Goal: Task Accomplishment & Management: Complete application form

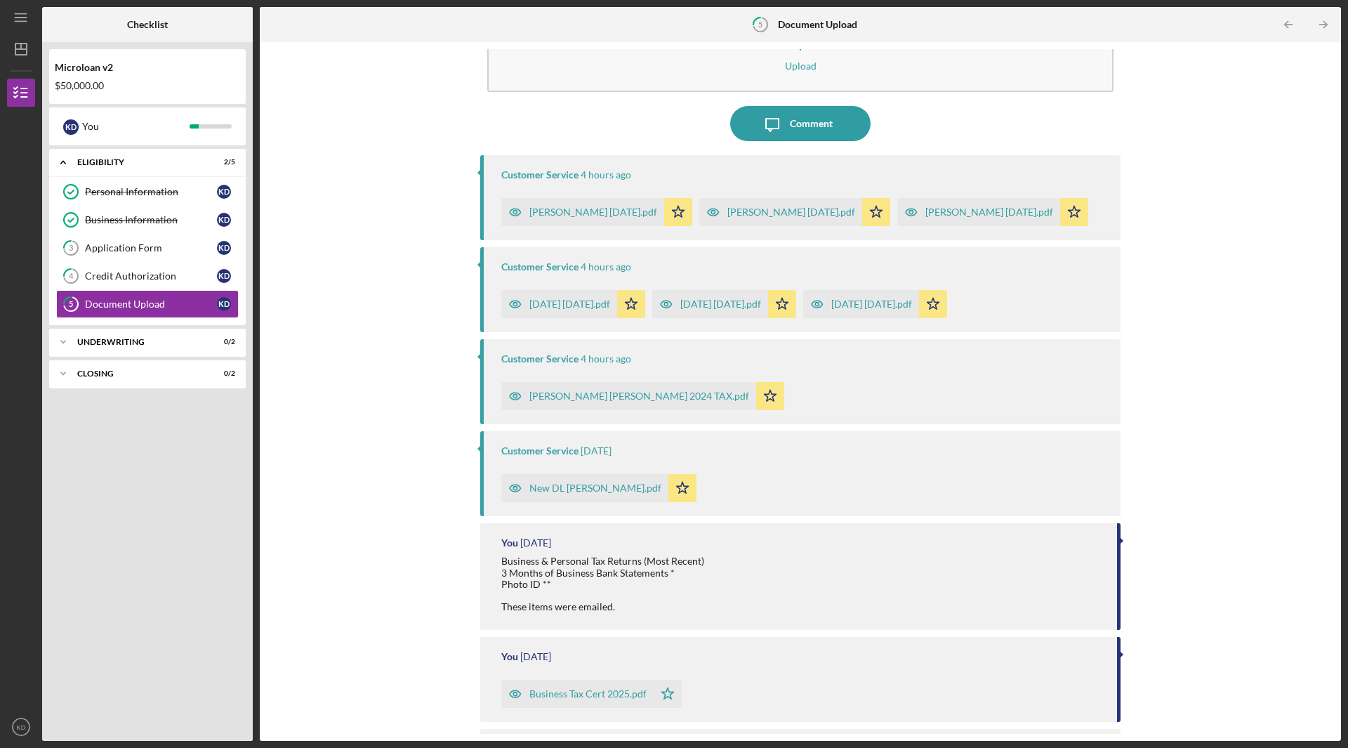
scroll to position [124, 0]
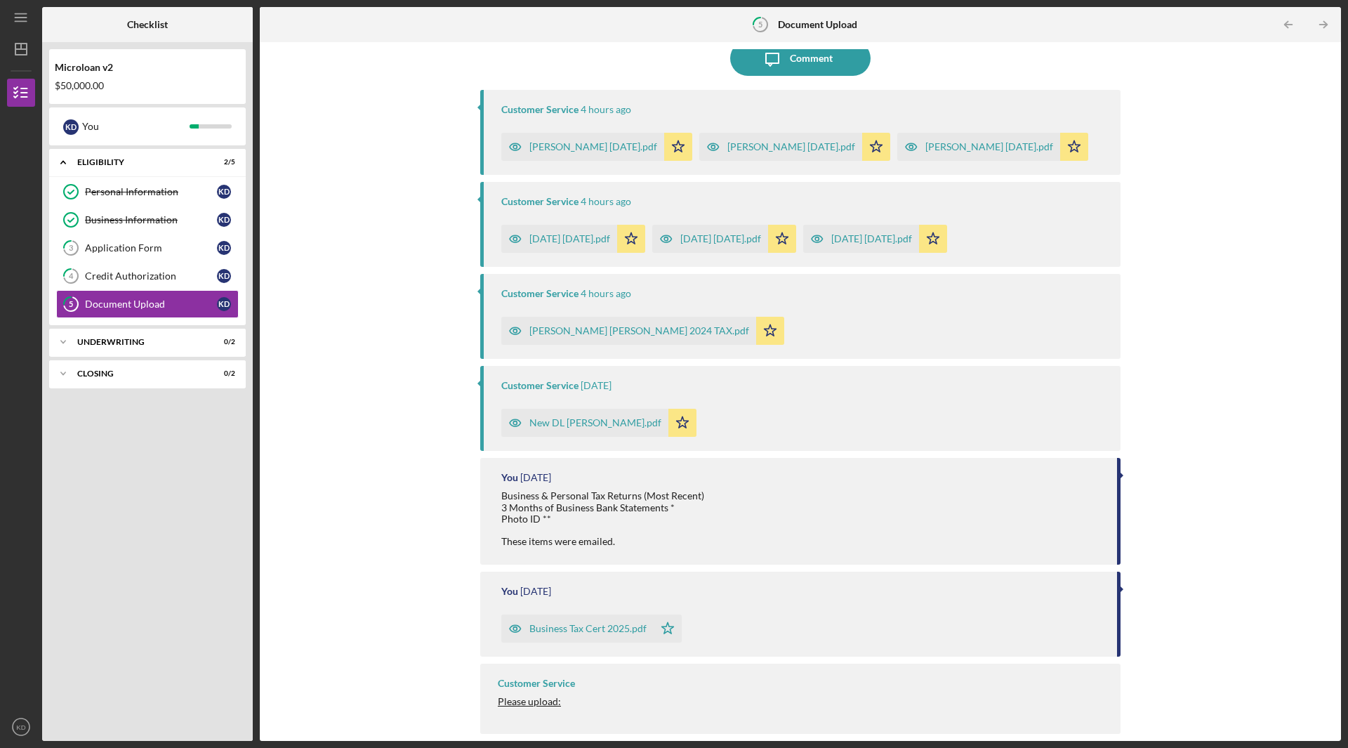
click at [588, 331] on div "[PERSON_NAME] [PERSON_NAME] 2024 TAX.pdf" at bounding box center [639, 330] width 220 height 11
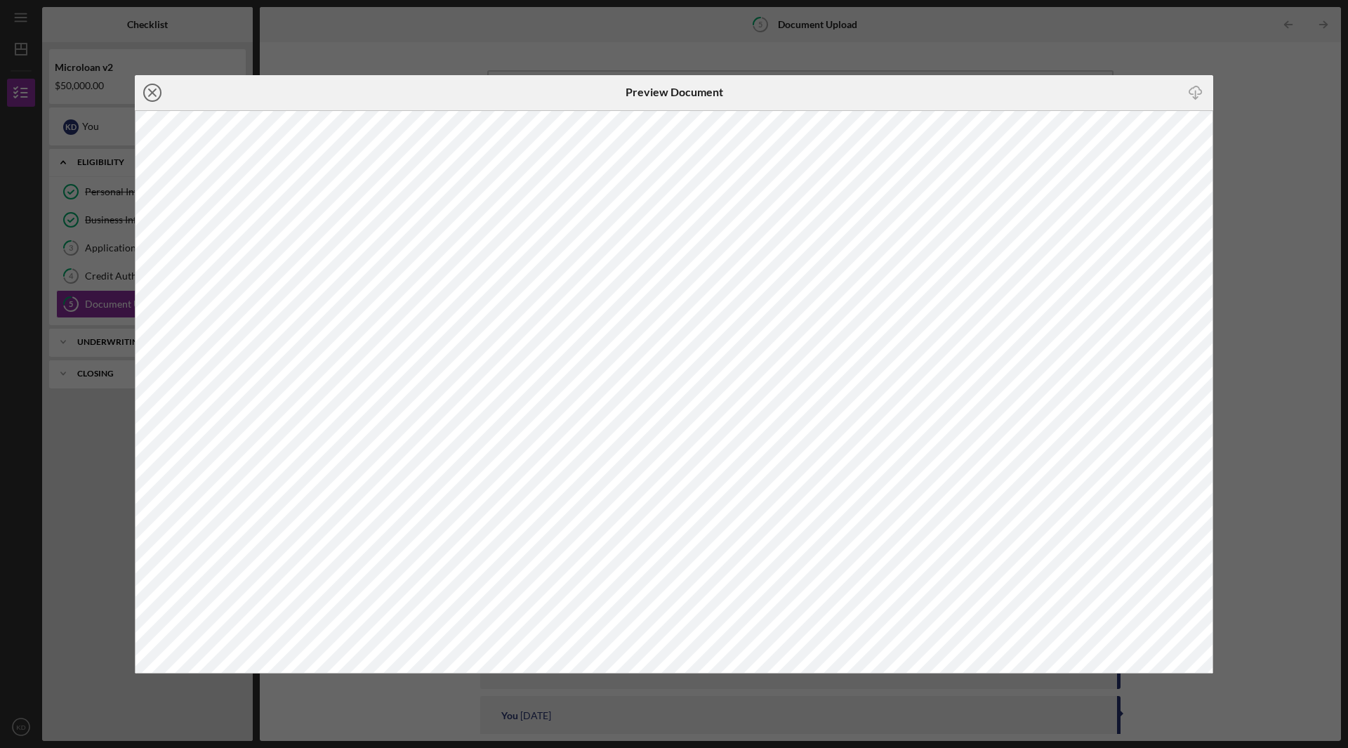
click at [154, 91] on line at bounding box center [152, 92] width 7 height 7
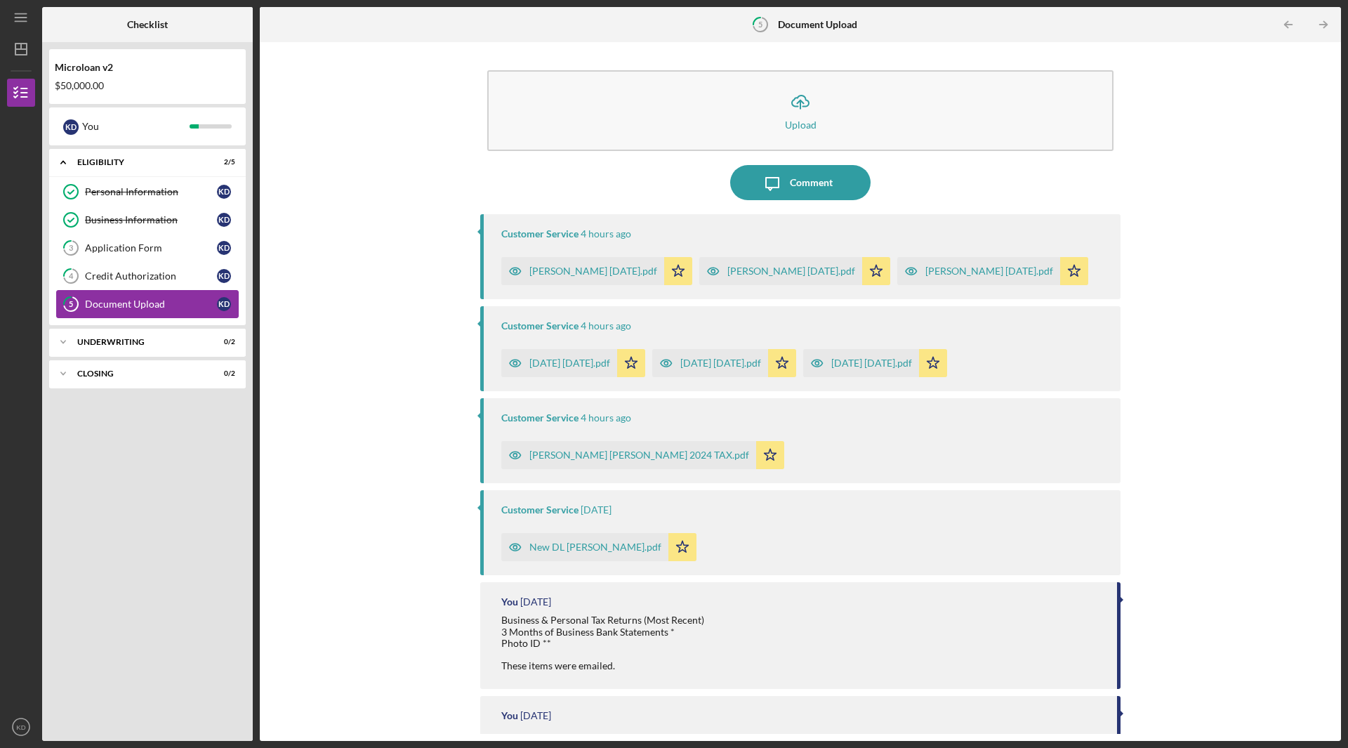
click at [134, 305] on div "Document Upload" at bounding box center [151, 303] width 132 height 11
click at [134, 274] on div "Credit Authorization" at bounding box center [151, 275] width 132 height 11
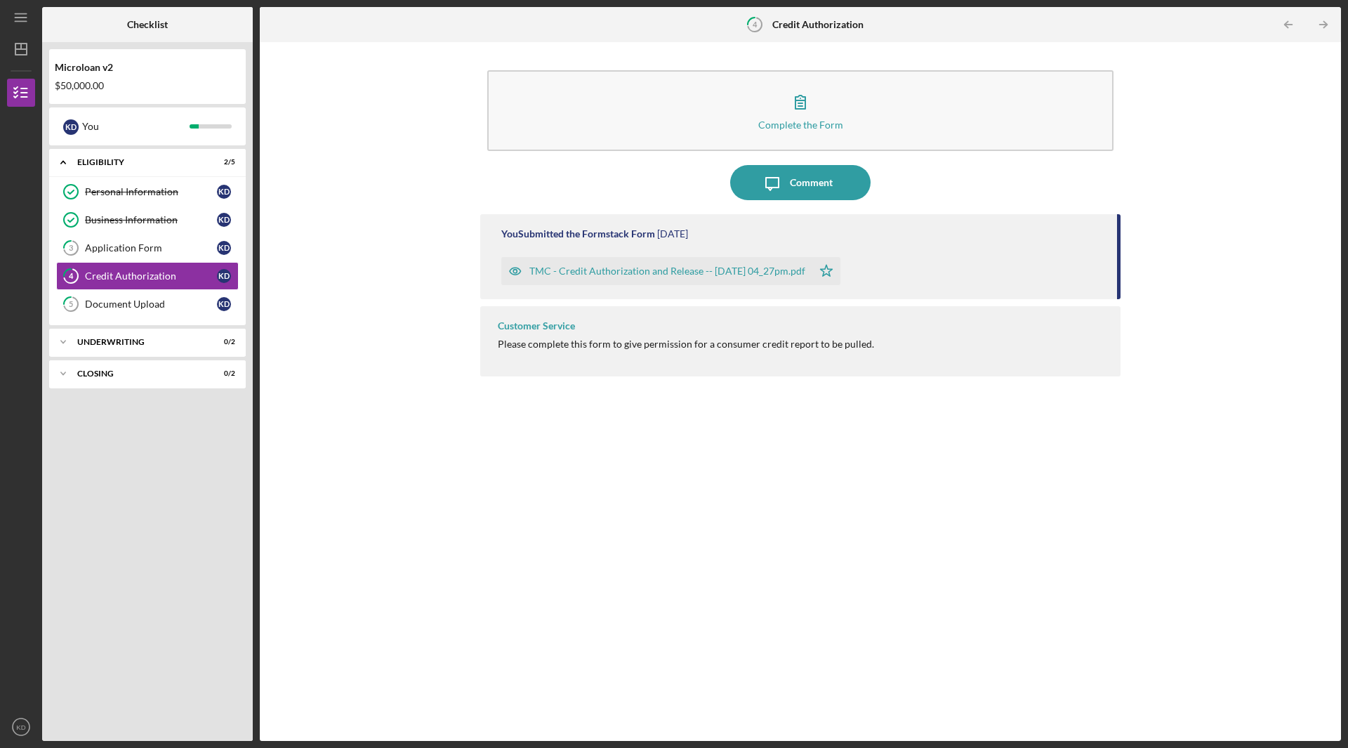
click at [652, 268] on div "TMC - Credit Authorization and Release -- [DATE] 04_27pm.pdf" at bounding box center [667, 270] width 276 height 11
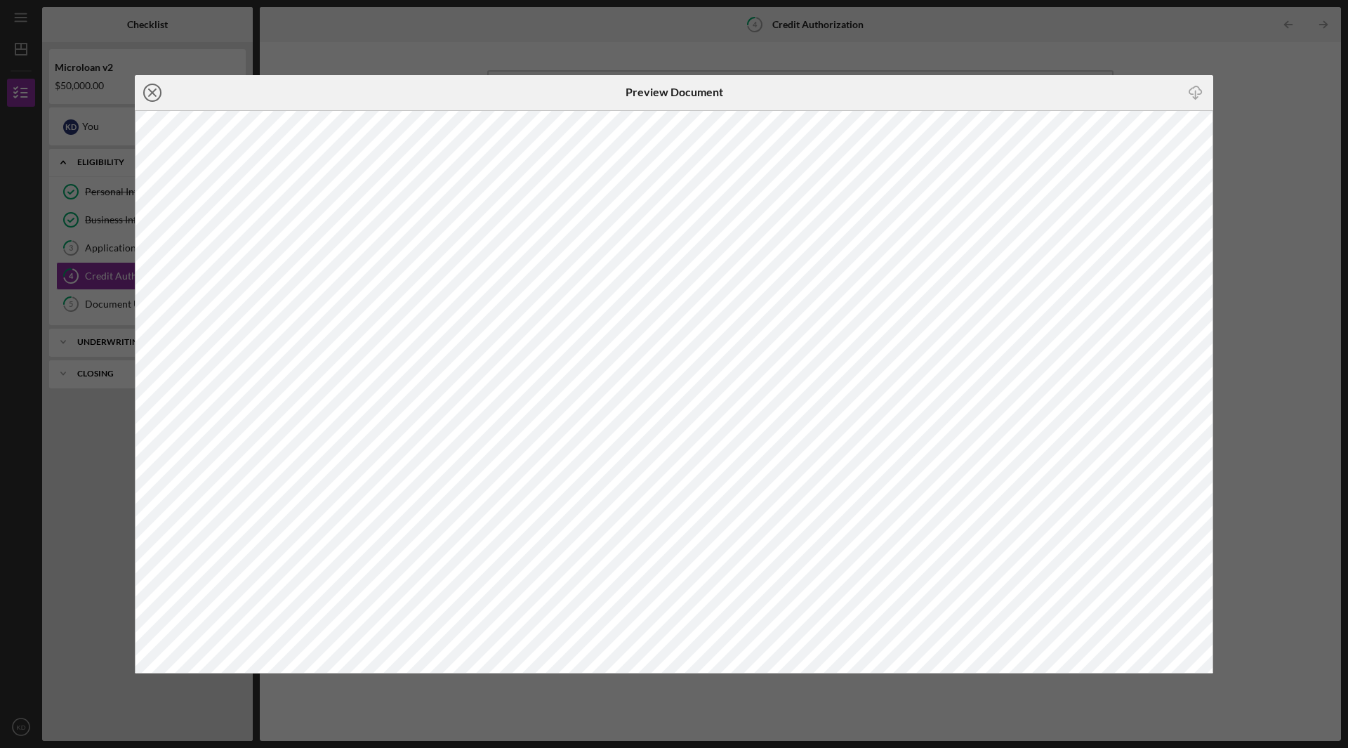
click at [146, 90] on icon "Icon/Close" at bounding box center [152, 92] width 35 height 35
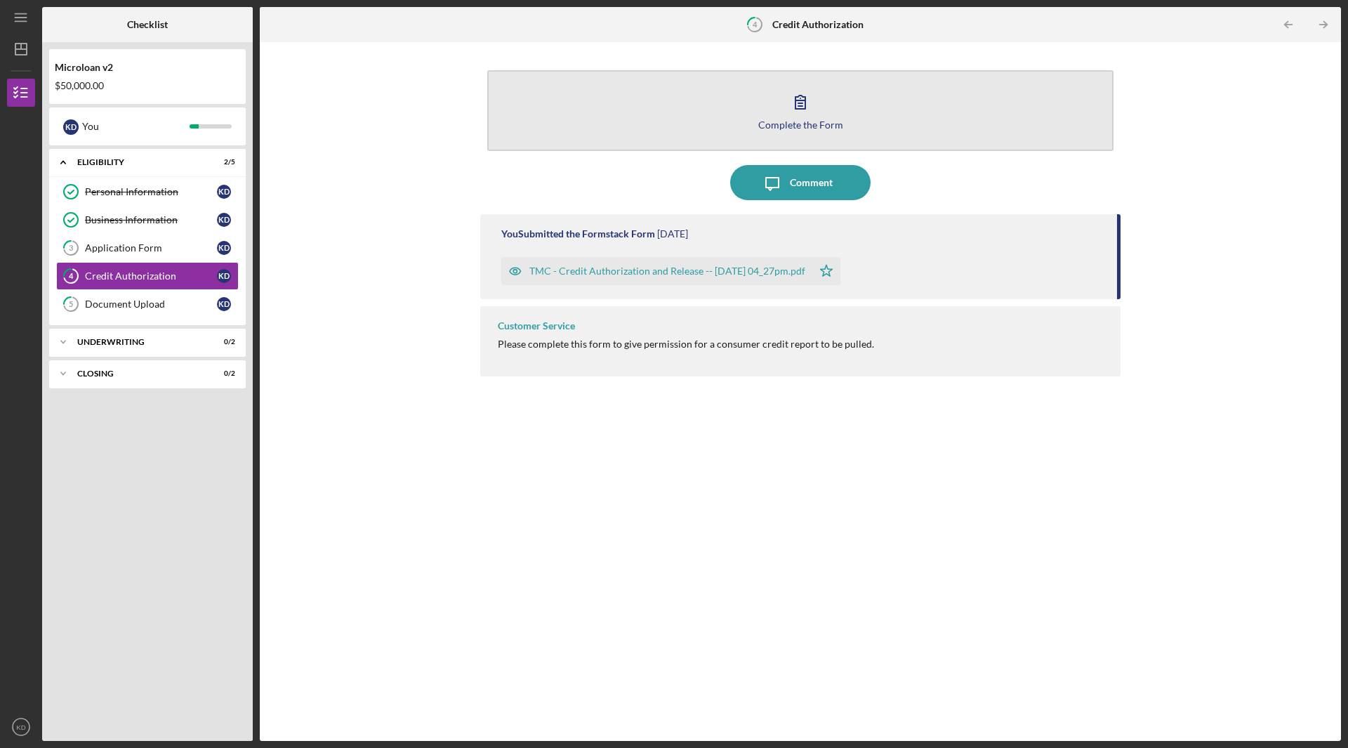
click at [801, 103] on icon "button" at bounding box center [800, 101] width 35 height 35
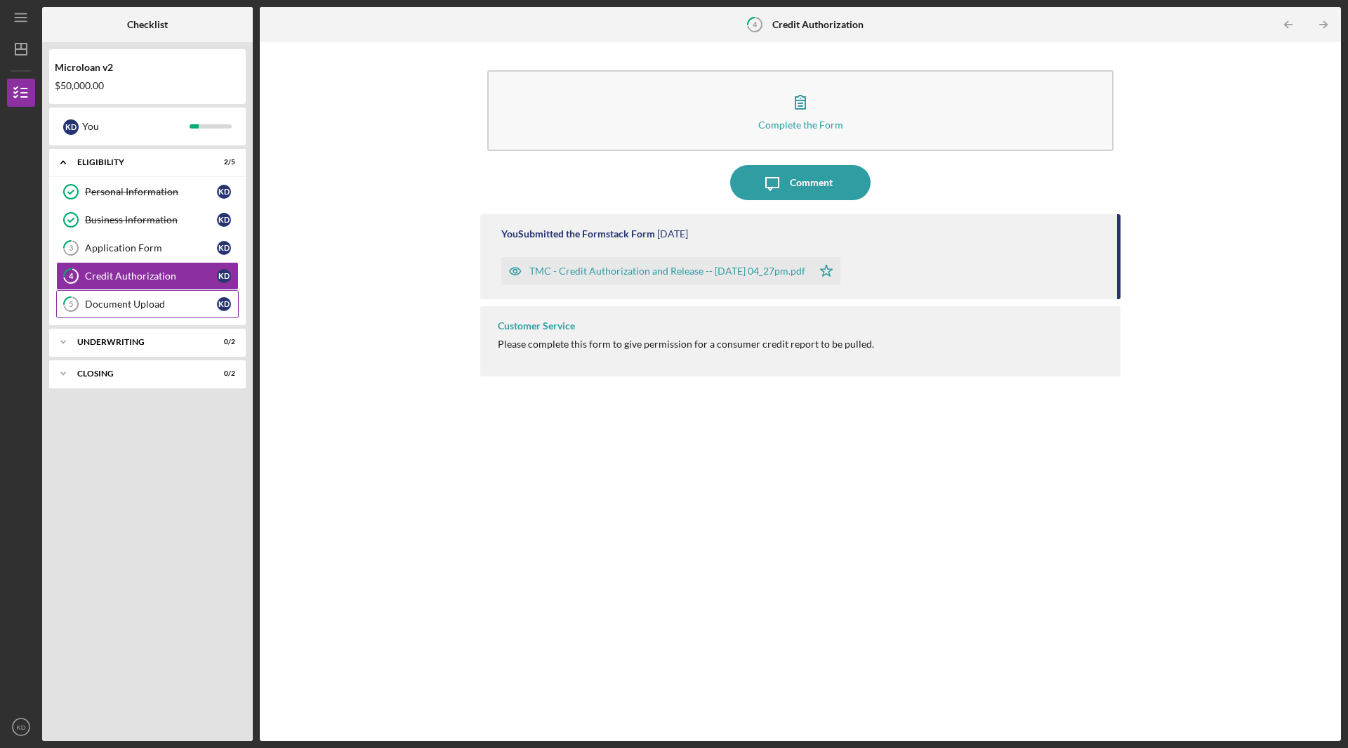
click at [152, 303] on div "Document Upload" at bounding box center [151, 303] width 132 height 11
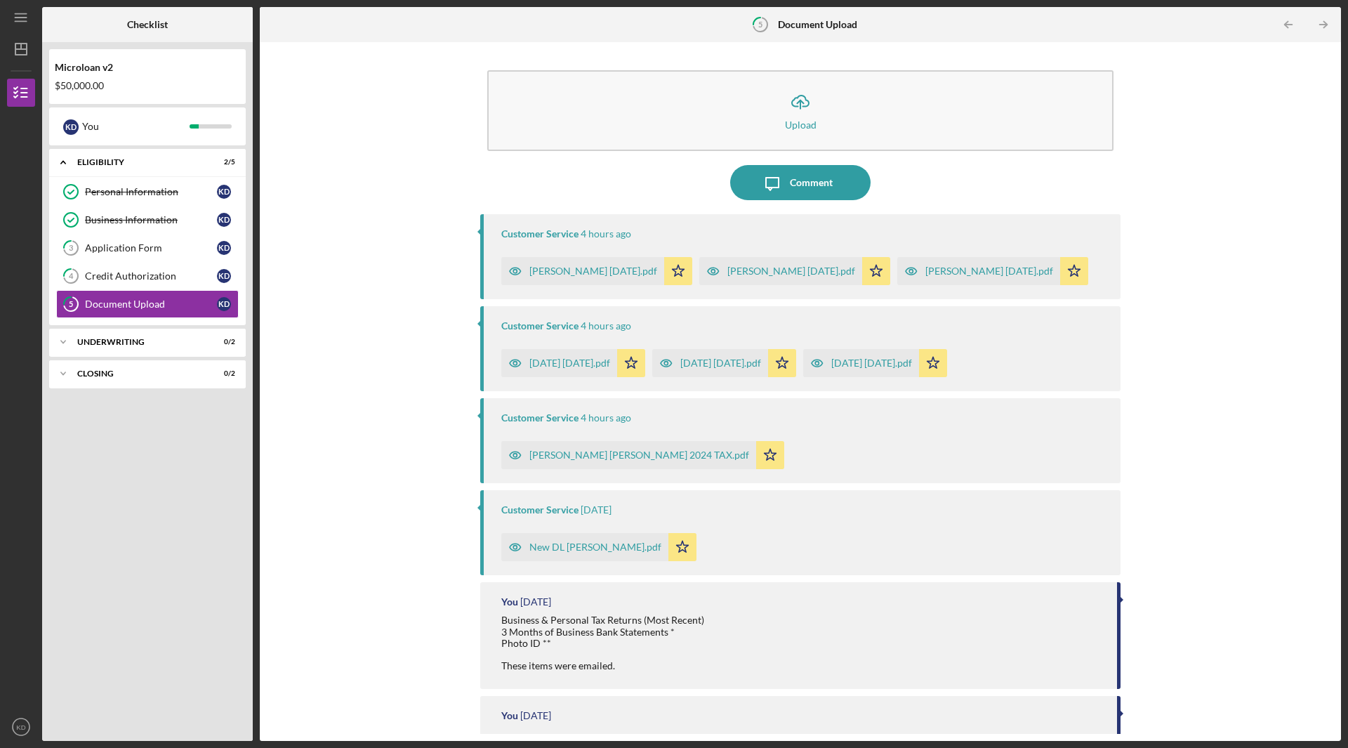
scroll to position [124, 0]
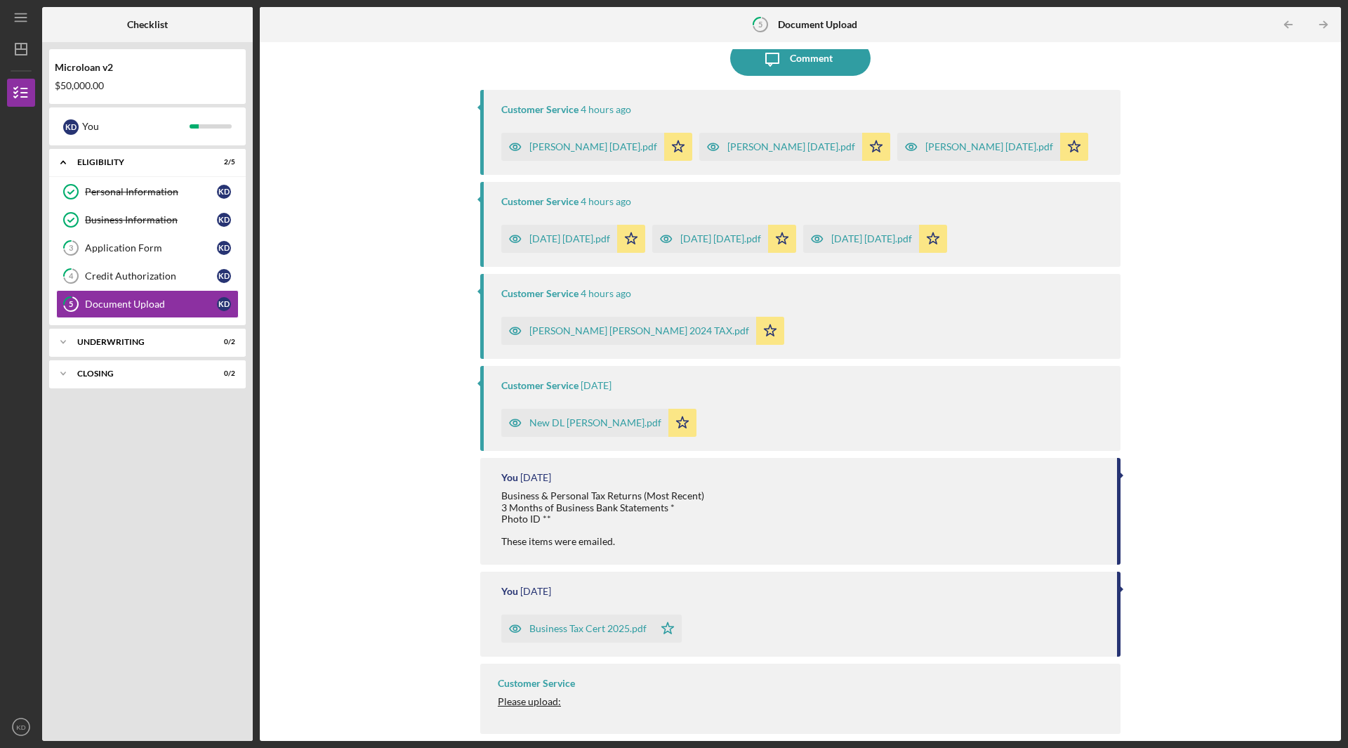
click at [121, 251] on div "Application Form" at bounding box center [151, 247] width 132 height 11
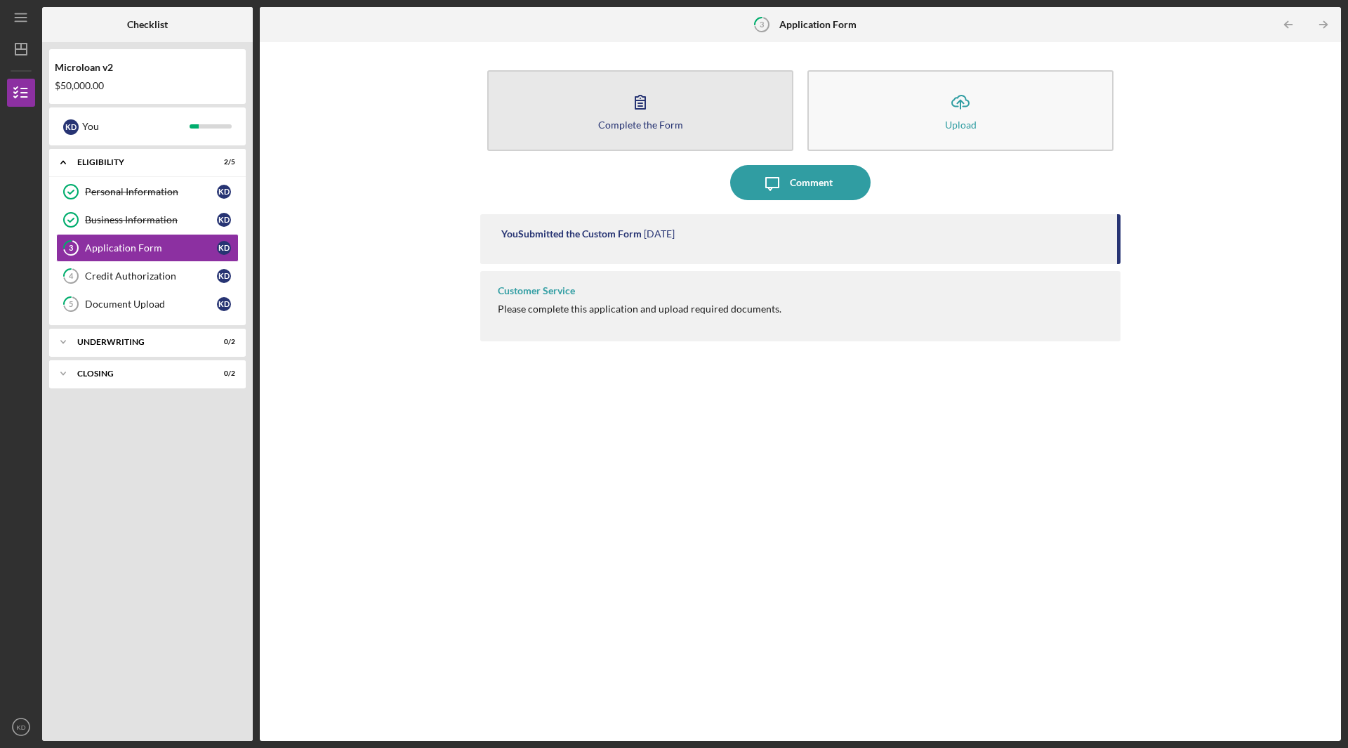
click at [669, 105] on button "Complete the Form Form" at bounding box center [640, 110] width 306 height 81
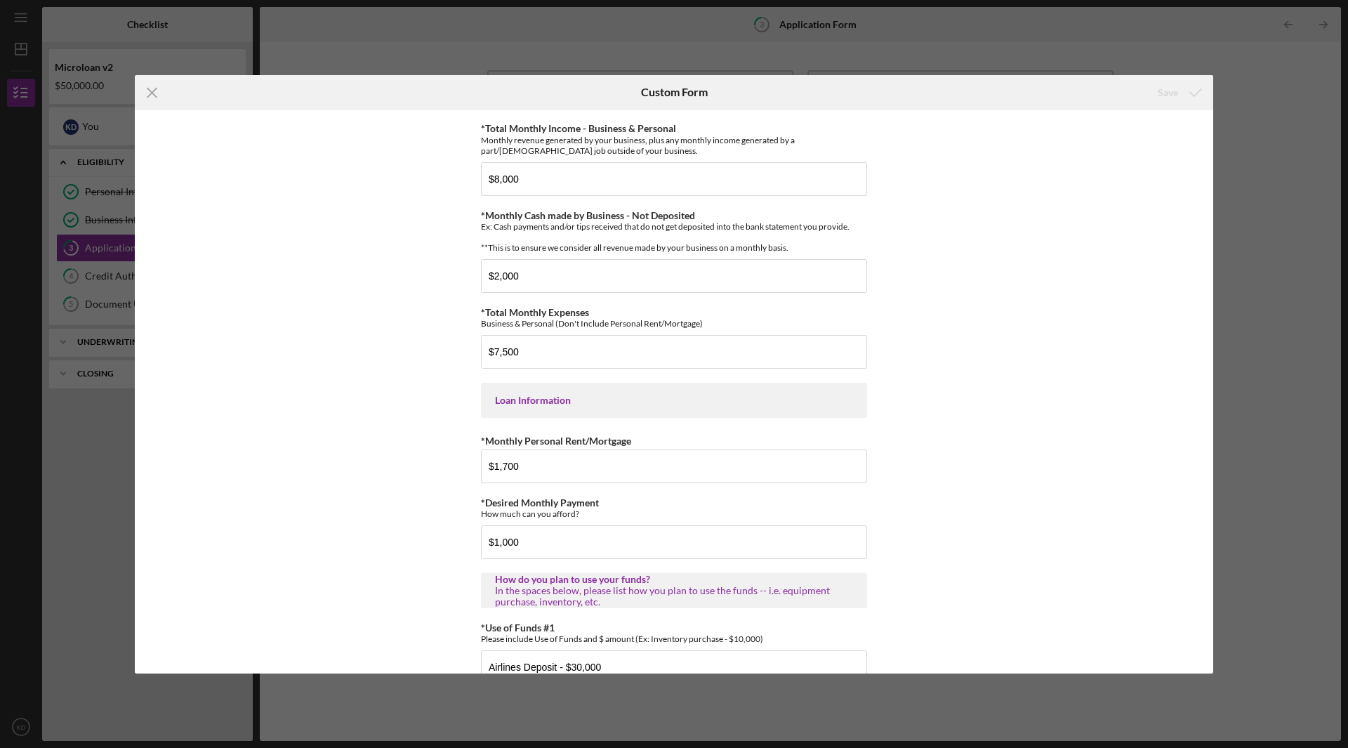
scroll to position [616, 0]
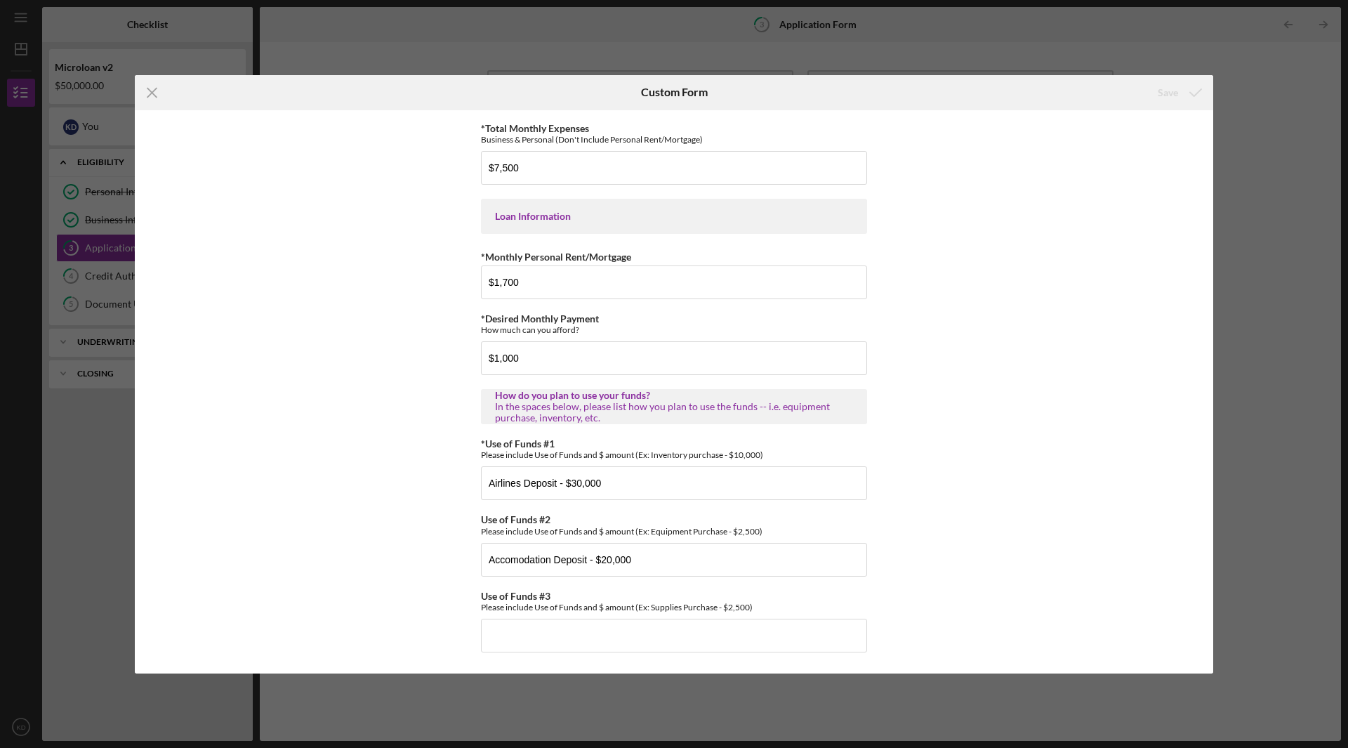
click at [1024, 48] on div "Icon/Menu Close Custom Form Save *Applicant Personal Phone Number [PHONE_NUMBER…" at bounding box center [674, 374] width 1348 height 748
click at [149, 91] on icon "Icon/Menu Close" at bounding box center [152, 92] width 35 height 35
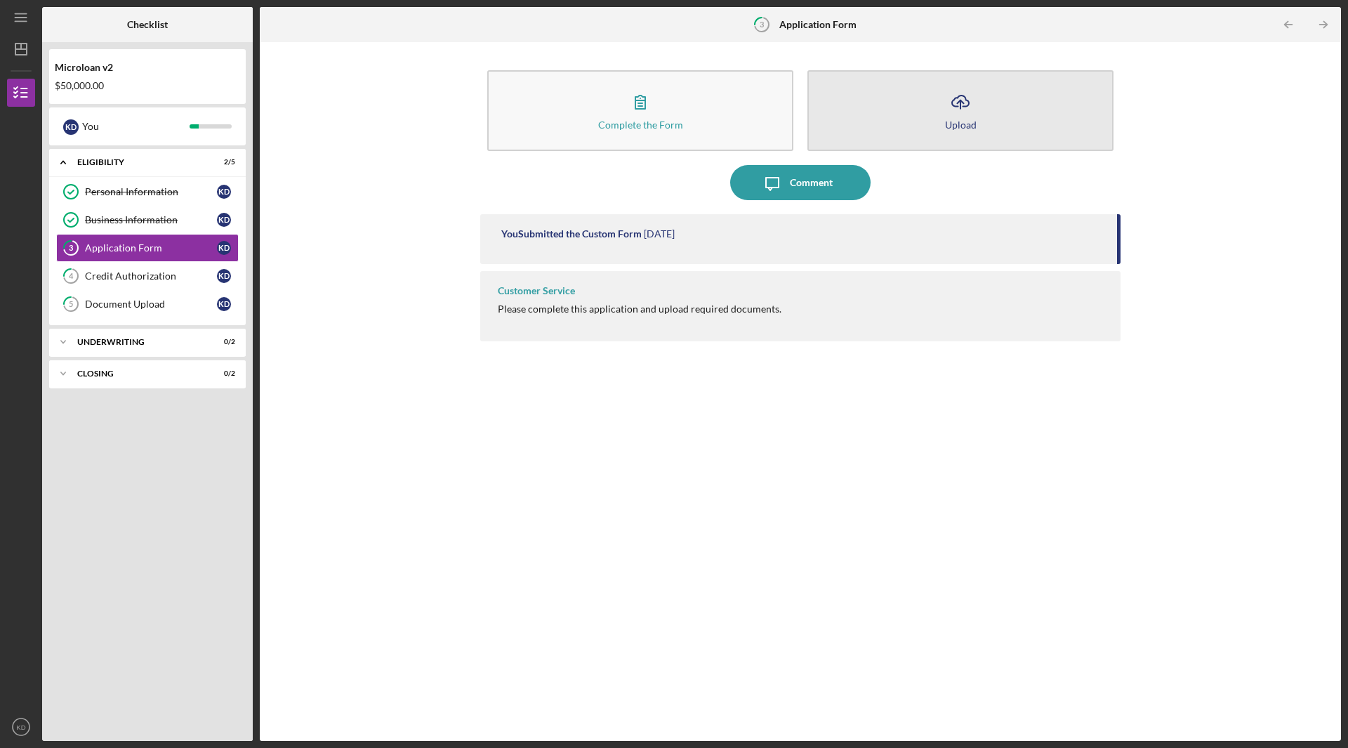
click at [957, 98] on icon "Icon/Upload" at bounding box center [960, 101] width 35 height 35
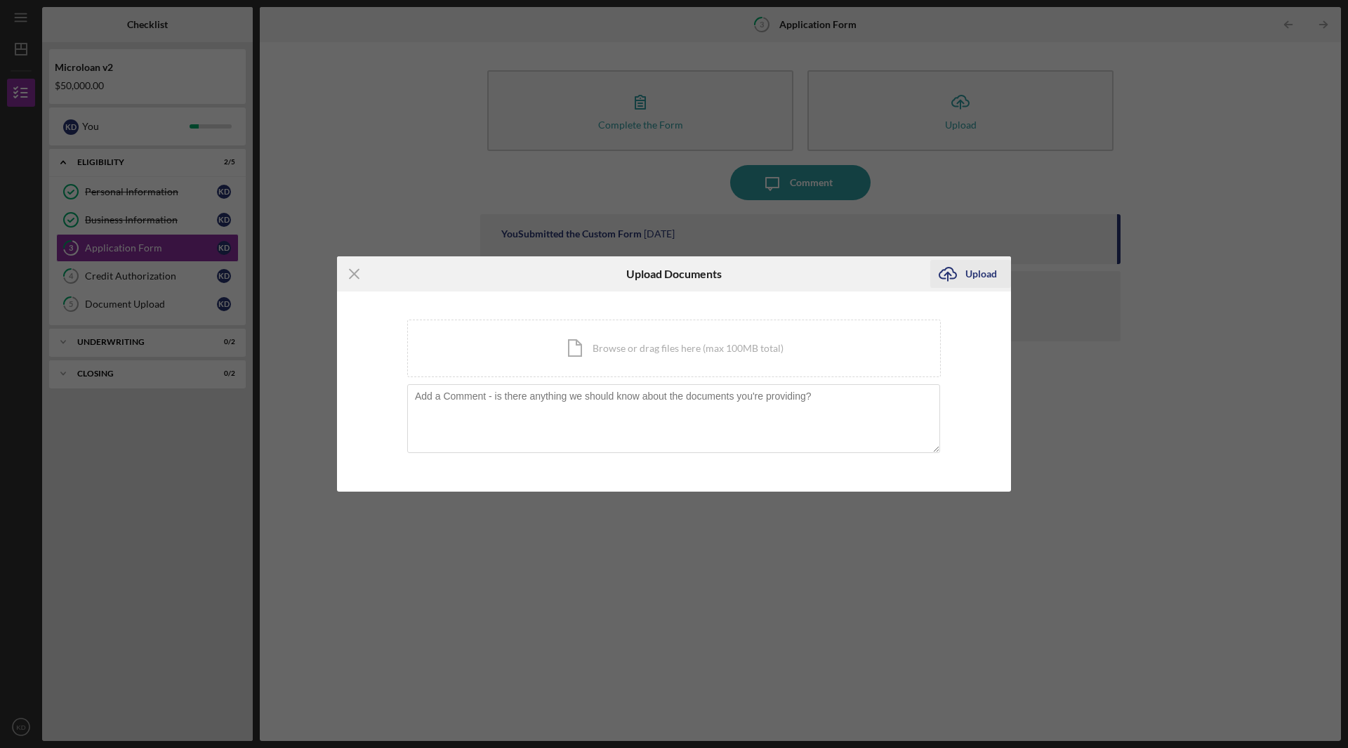
click at [977, 275] on div "Upload" at bounding box center [982, 274] width 32 height 28
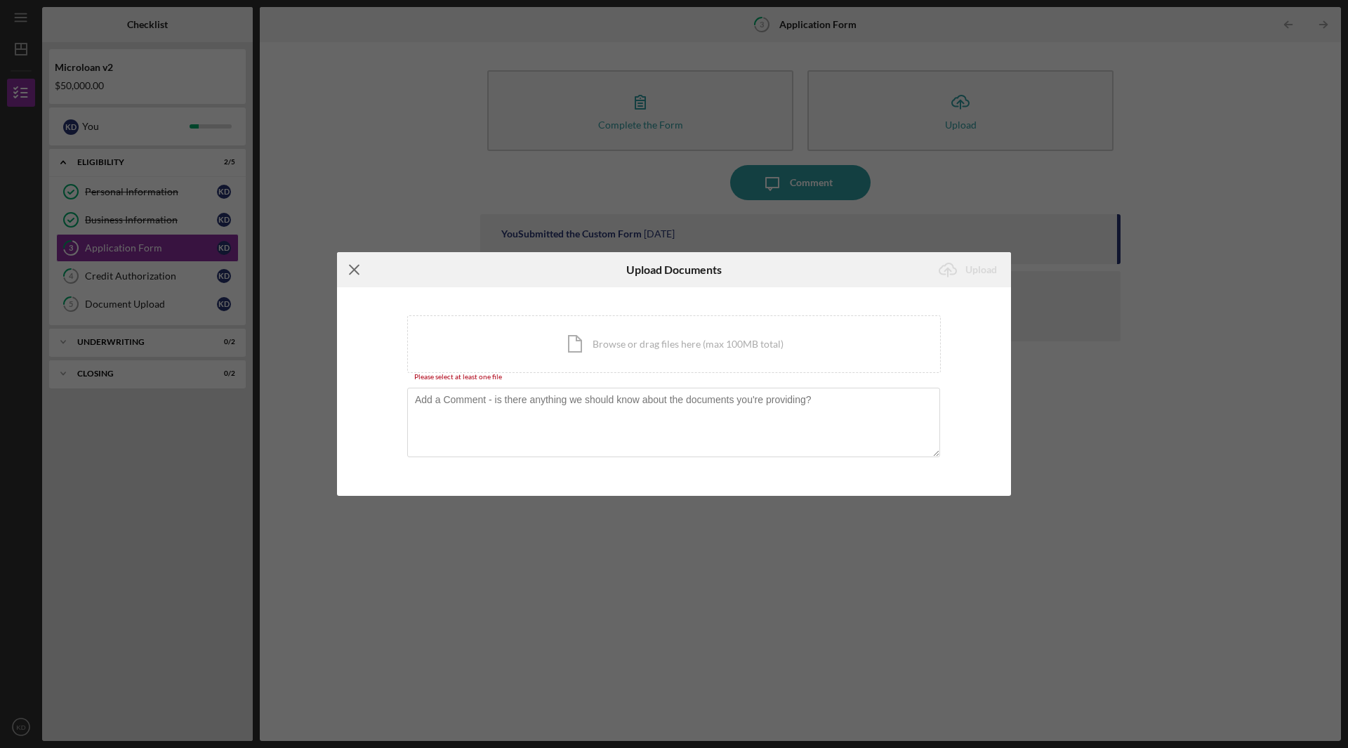
click at [348, 269] on icon "Icon/Menu Close" at bounding box center [354, 269] width 35 height 35
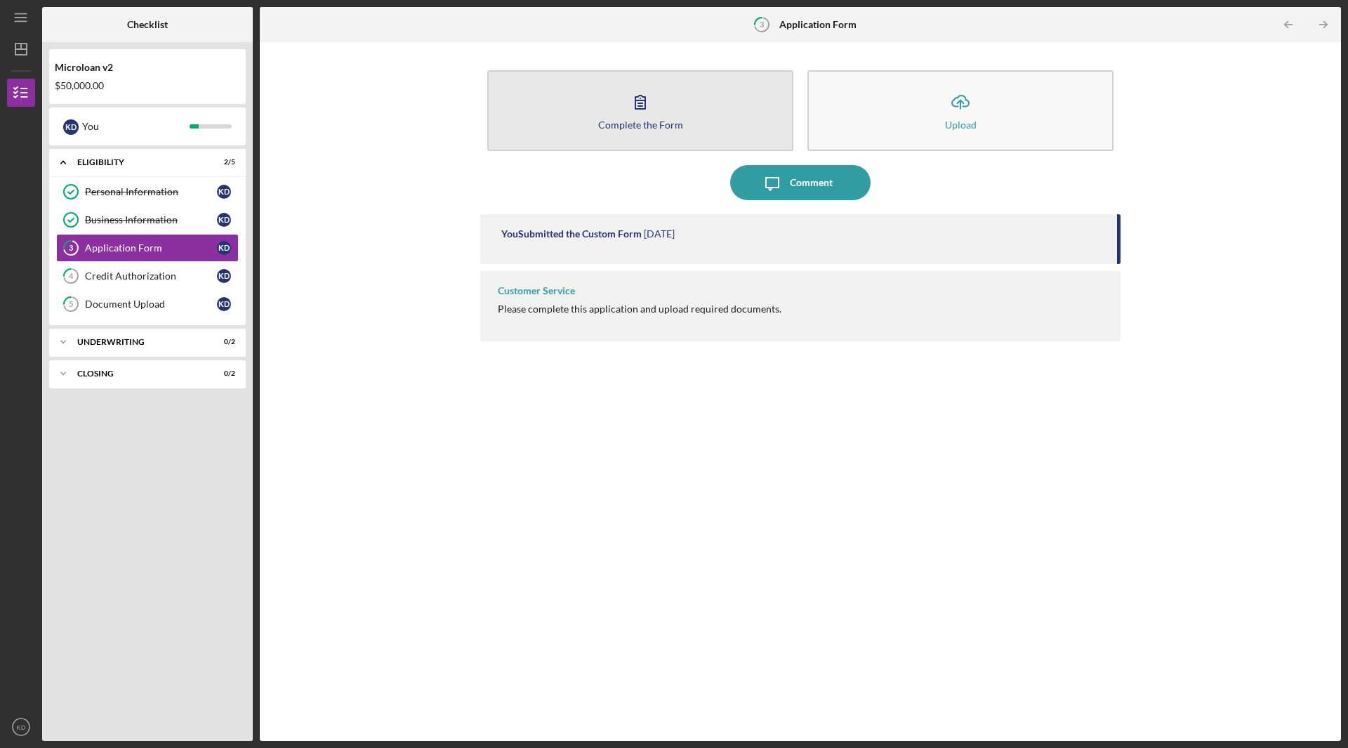
click at [643, 98] on icon "button" at bounding box center [641, 102] width 10 height 13
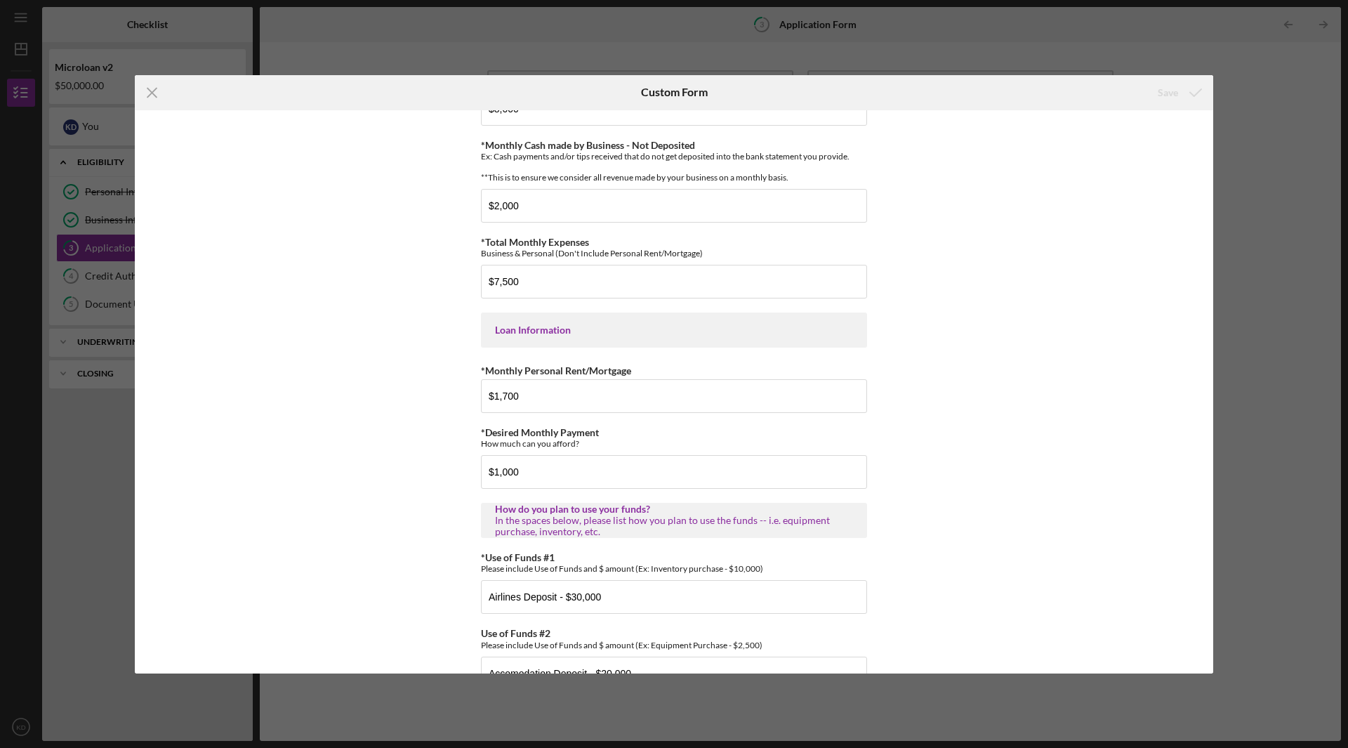
scroll to position [616, 0]
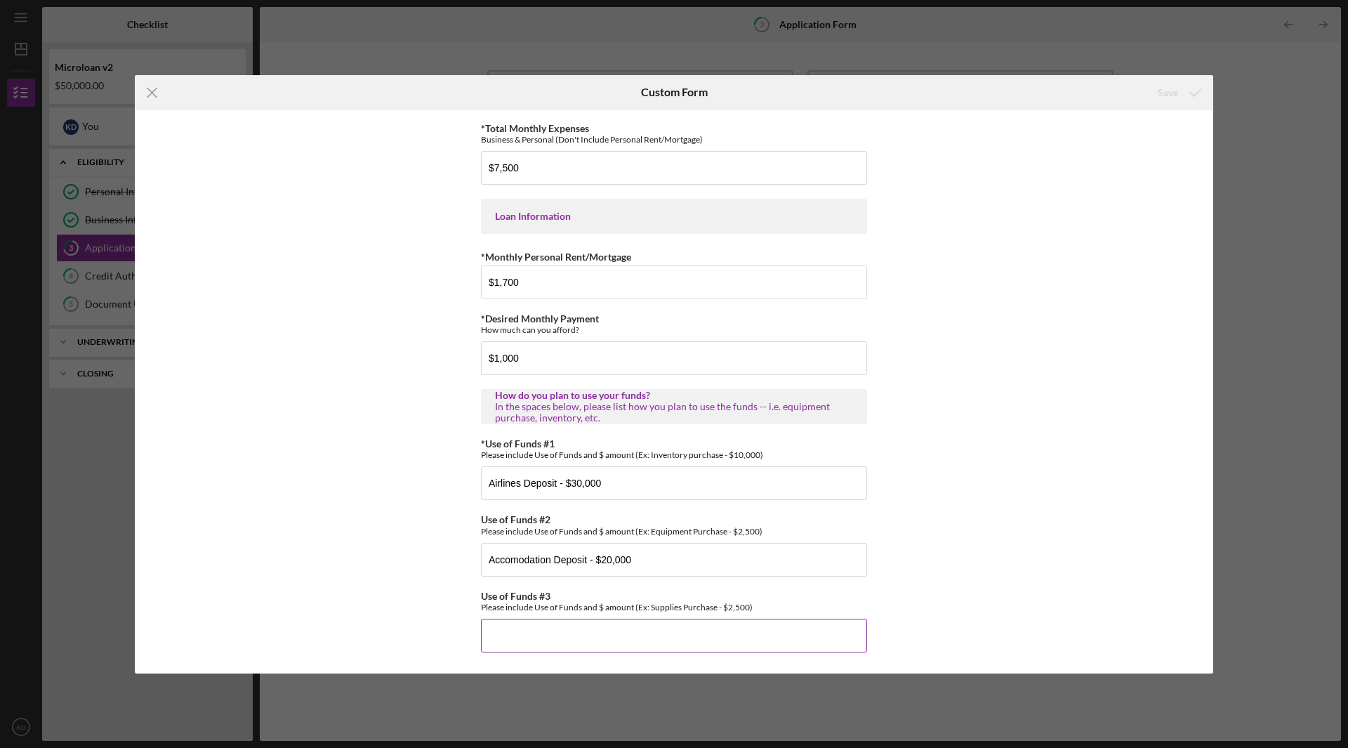
click at [527, 626] on input "Use of Funds #3" at bounding box center [674, 636] width 386 height 34
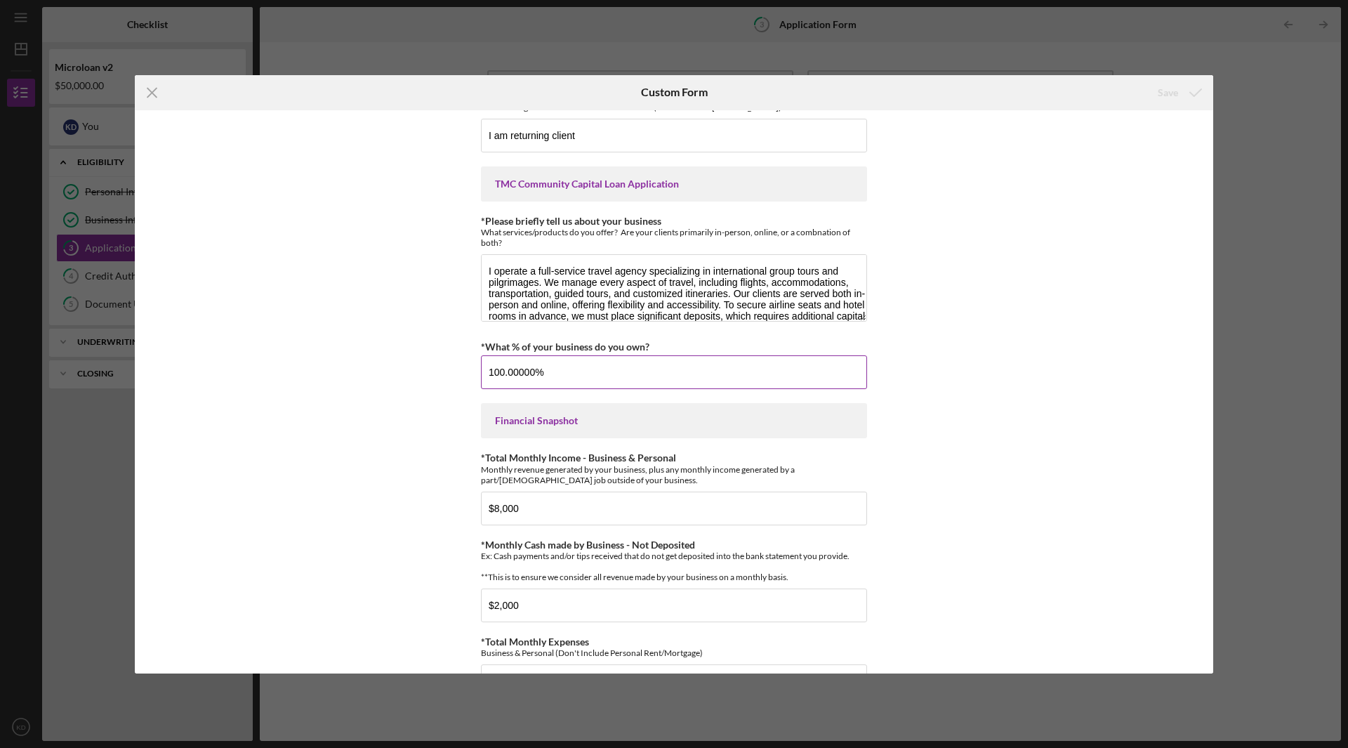
scroll to position [0, 0]
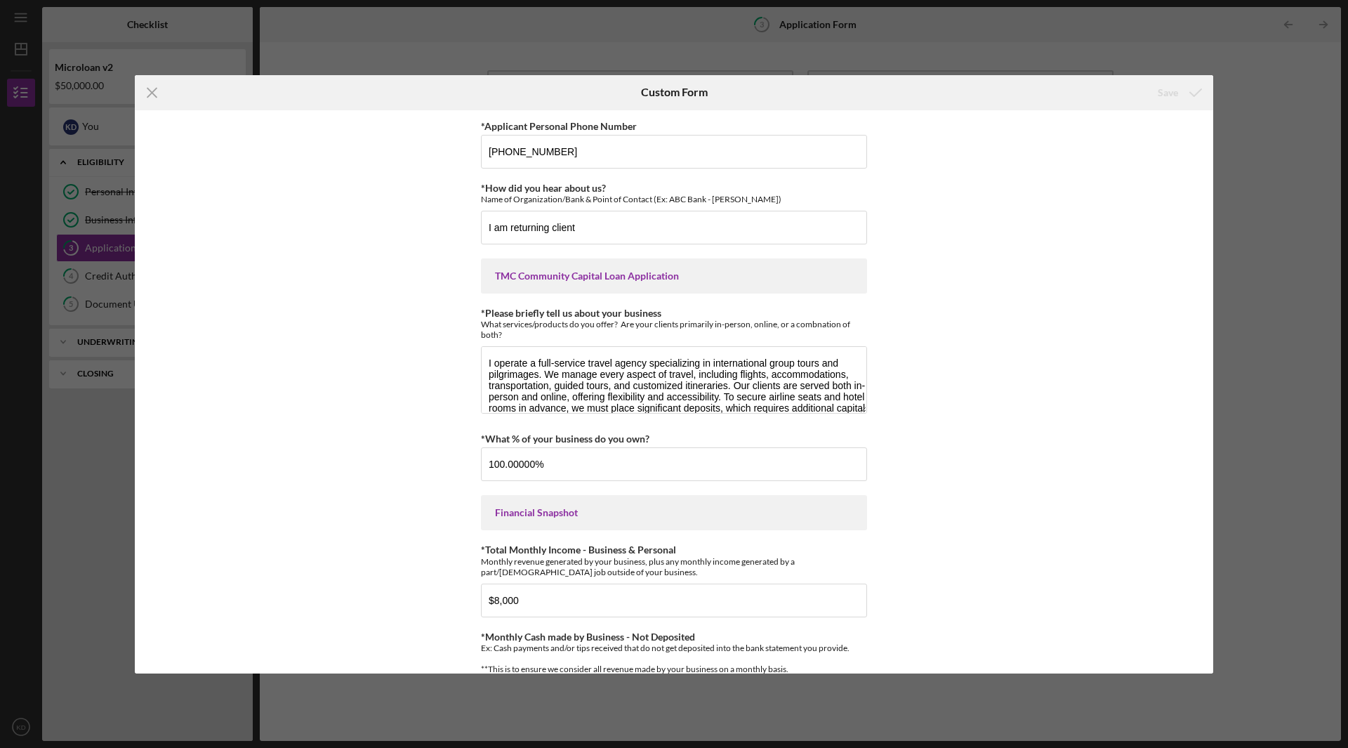
click at [574, 274] on div "TMC Community Capital Loan Application" at bounding box center [674, 275] width 358 height 11
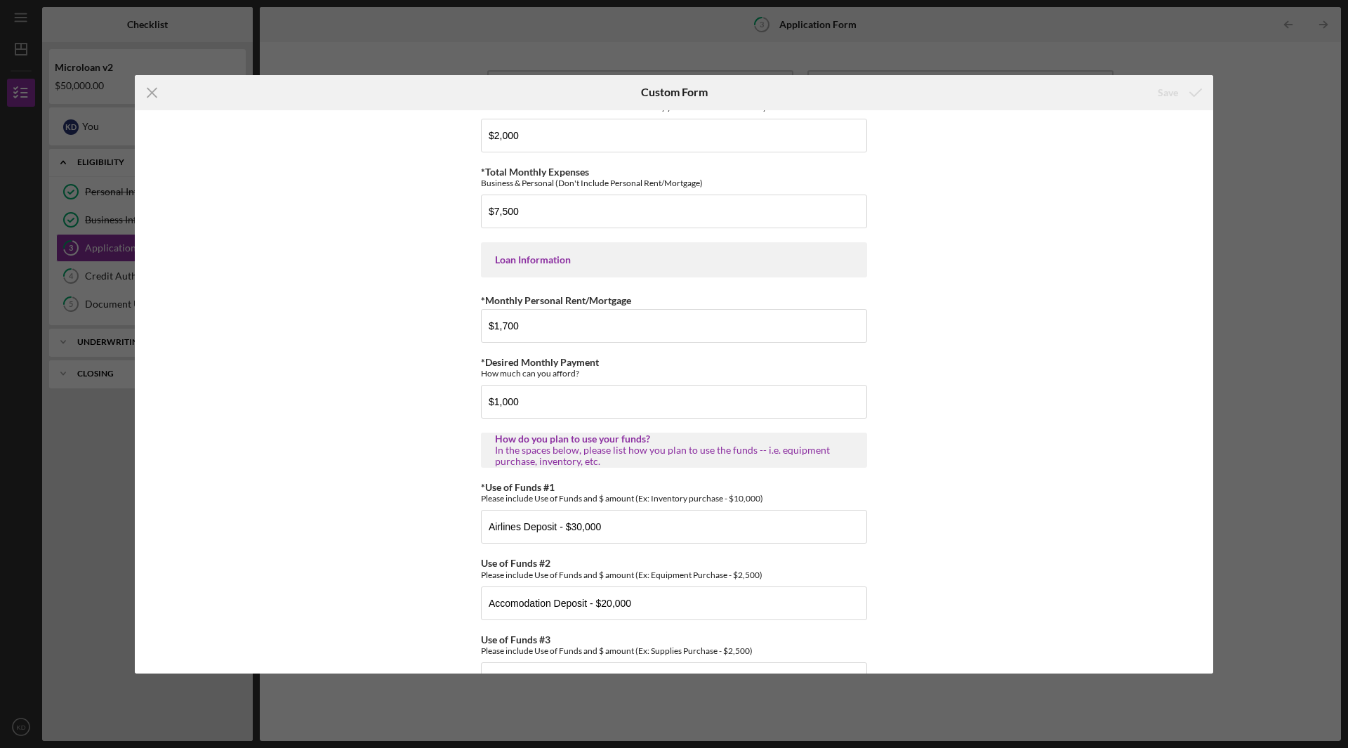
scroll to position [616, 0]
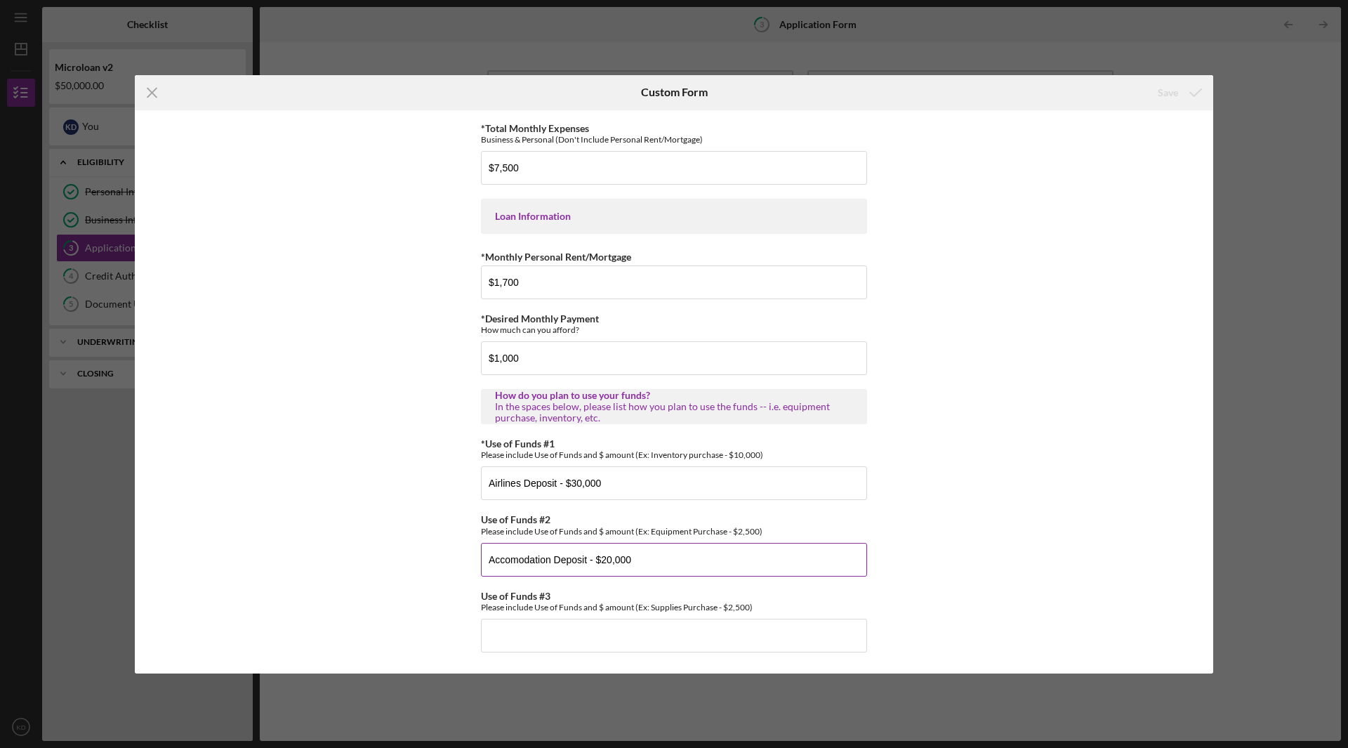
click at [603, 555] on input "Accomodation Deposit - $20,000" at bounding box center [674, 560] width 386 height 34
type input "Accomodation Deposit - $15,000"
click at [512, 638] on input "Use of Funds #3" at bounding box center [674, 636] width 386 height 34
type input "a"
type input "Admission $5,000"
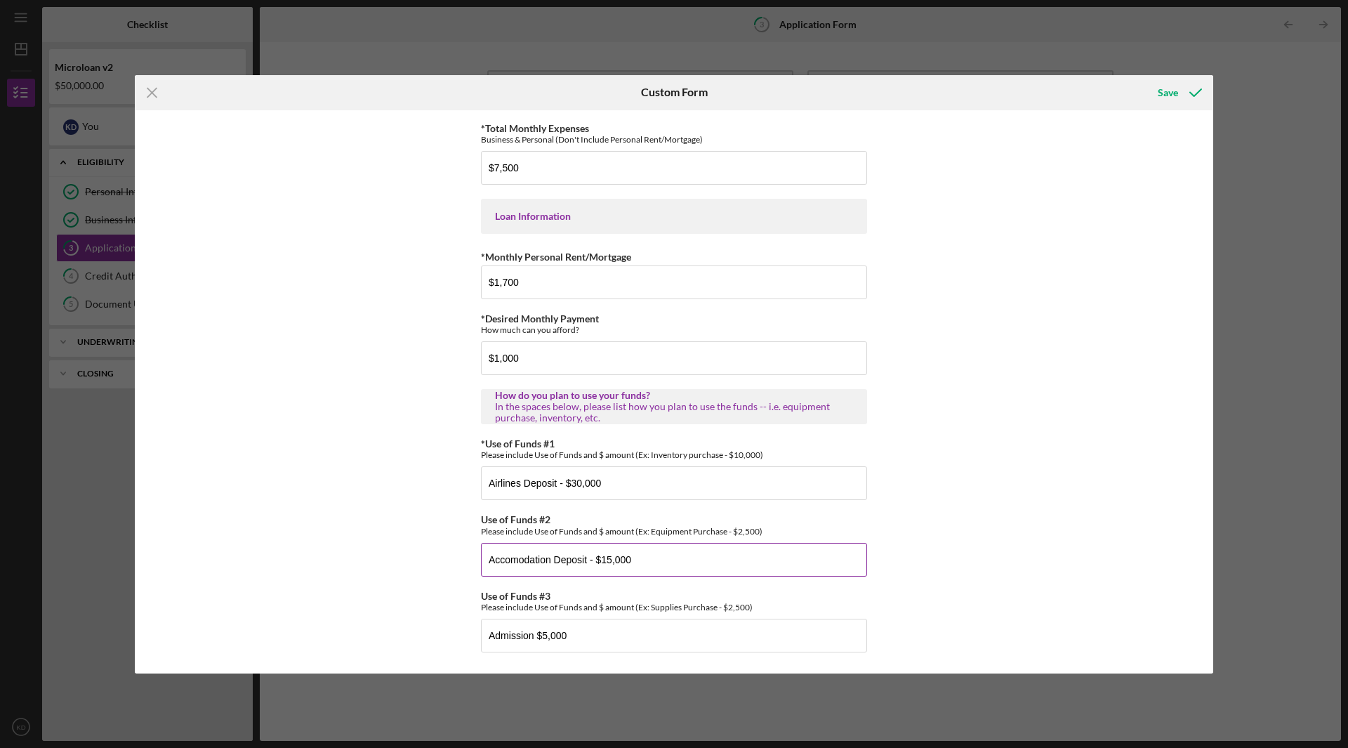
click at [592, 563] on input "Accomodation Deposit - $15,000" at bounding box center [674, 560] width 386 height 34
type input "Accomodation Deposit $15,000"
click at [561, 484] on input "Airlines Deposit - $30,000" at bounding box center [674, 483] width 386 height 34
type input "Airlines Deposit $30,000"
click at [1173, 93] on div "Save" at bounding box center [1168, 93] width 20 height 28
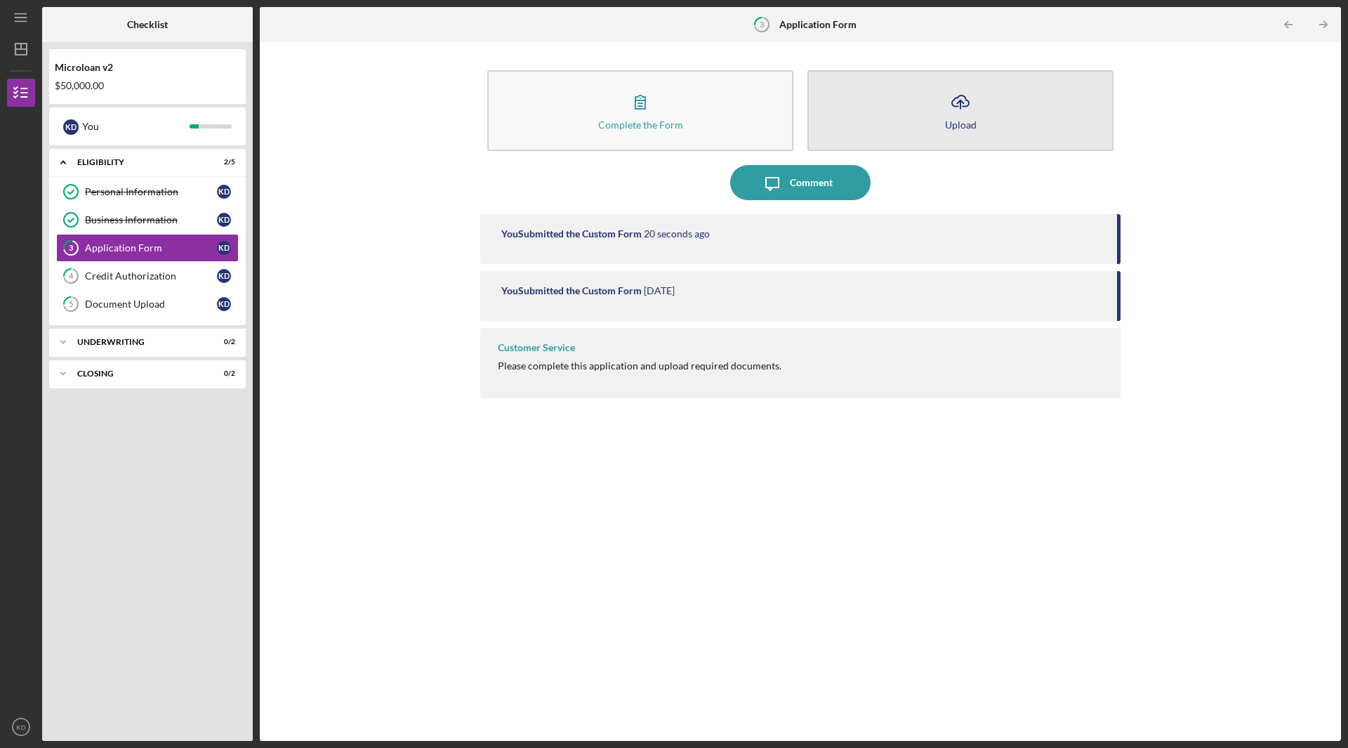
click at [971, 106] on icon "Icon/Upload" at bounding box center [960, 101] width 35 height 35
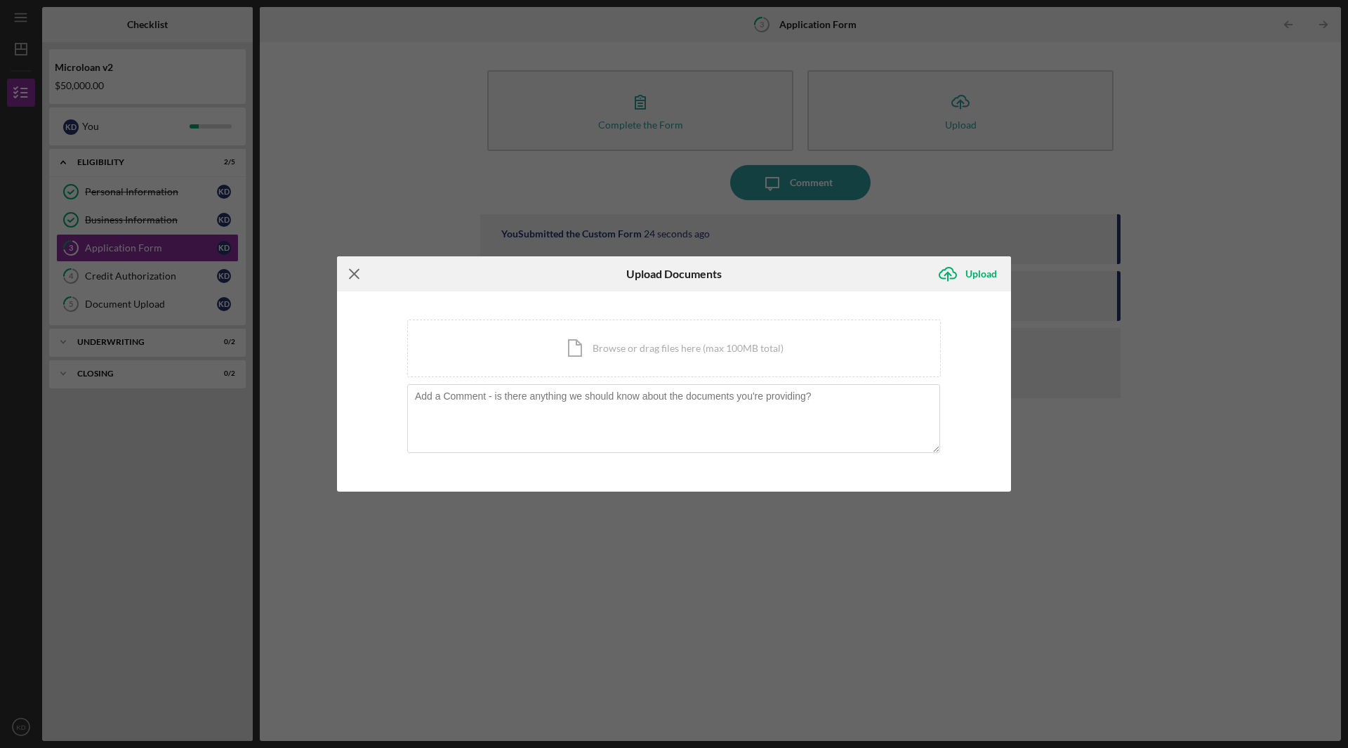
click at [357, 275] on icon "Icon/Menu Close" at bounding box center [354, 273] width 35 height 35
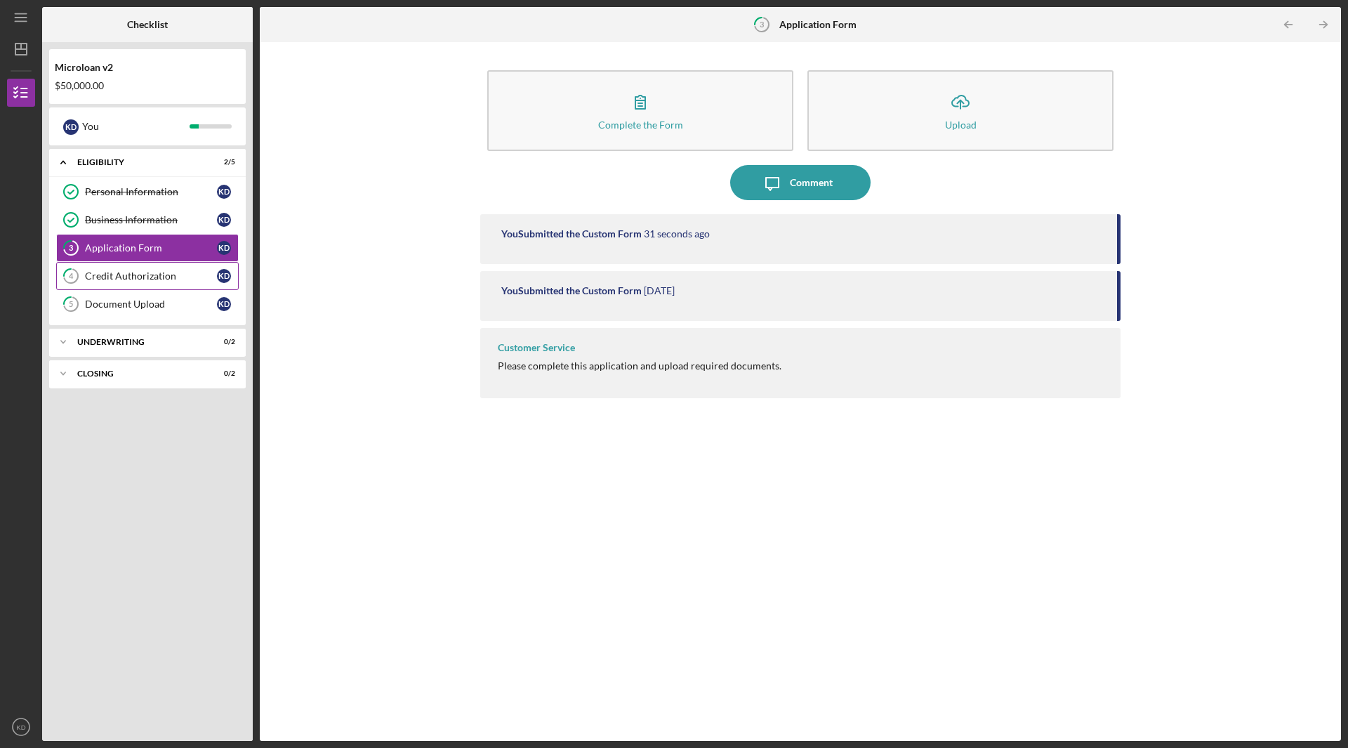
click at [115, 275] on div "Credit Authorization" at bounding box center [151, 275] width 132 height 11
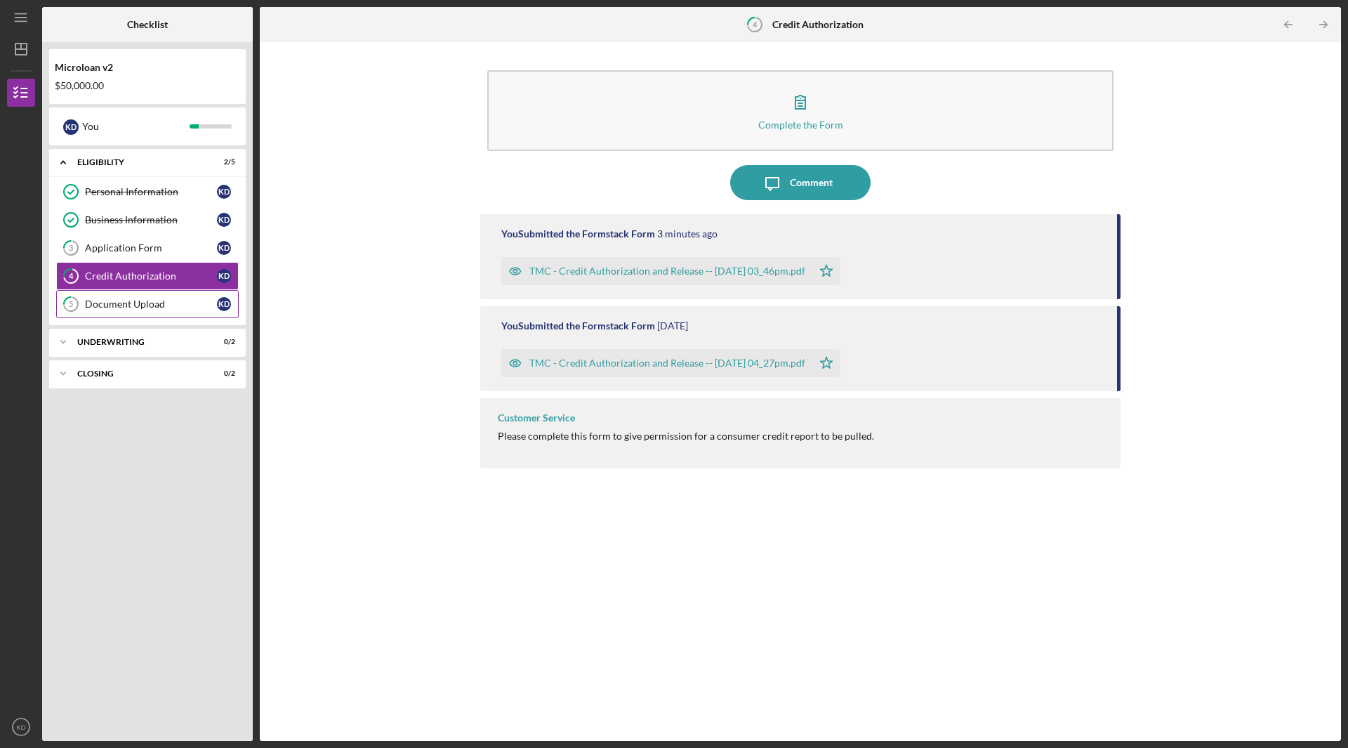
click at [133, 307] on div "Document Upload" at bounding box center [151, 303] width 132 height 11
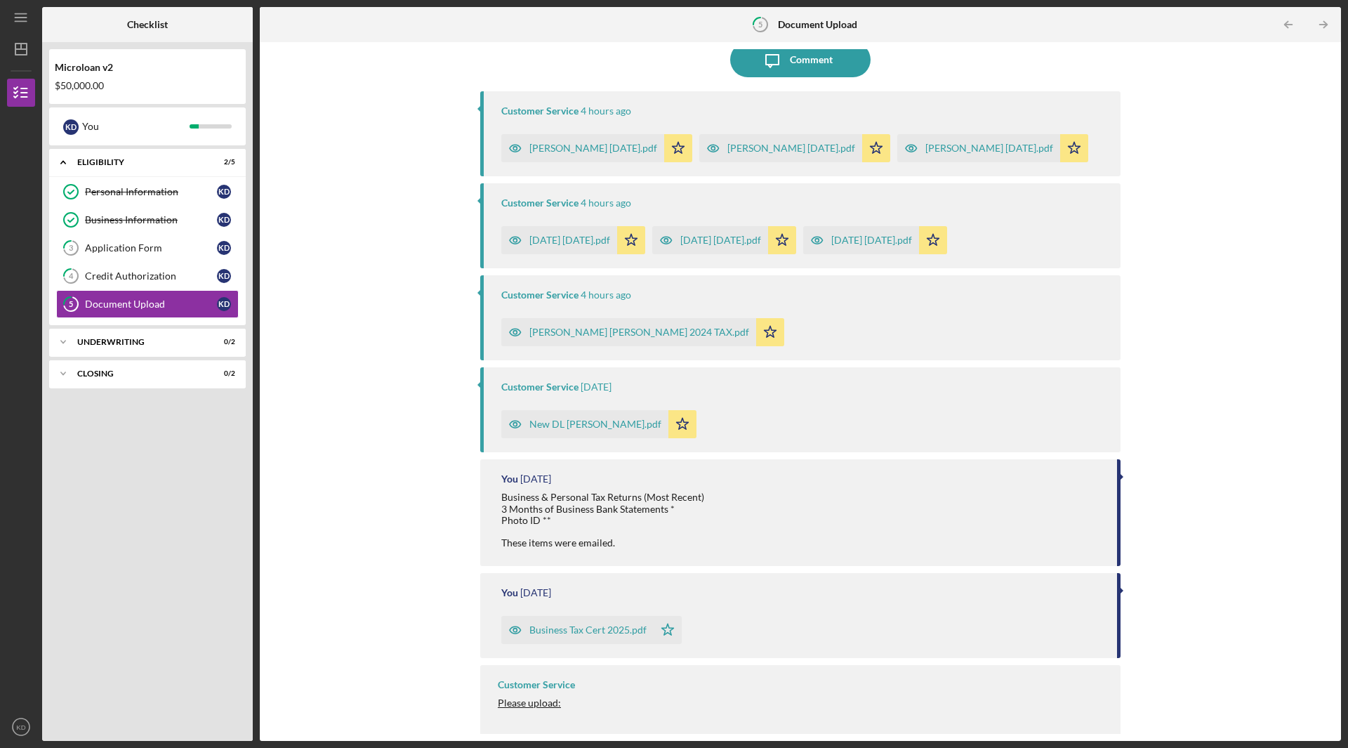
scroll to position [124, 0]
click at [121, 245] on div "Application Form" at bounding box center [151, 247] width 132 height 11
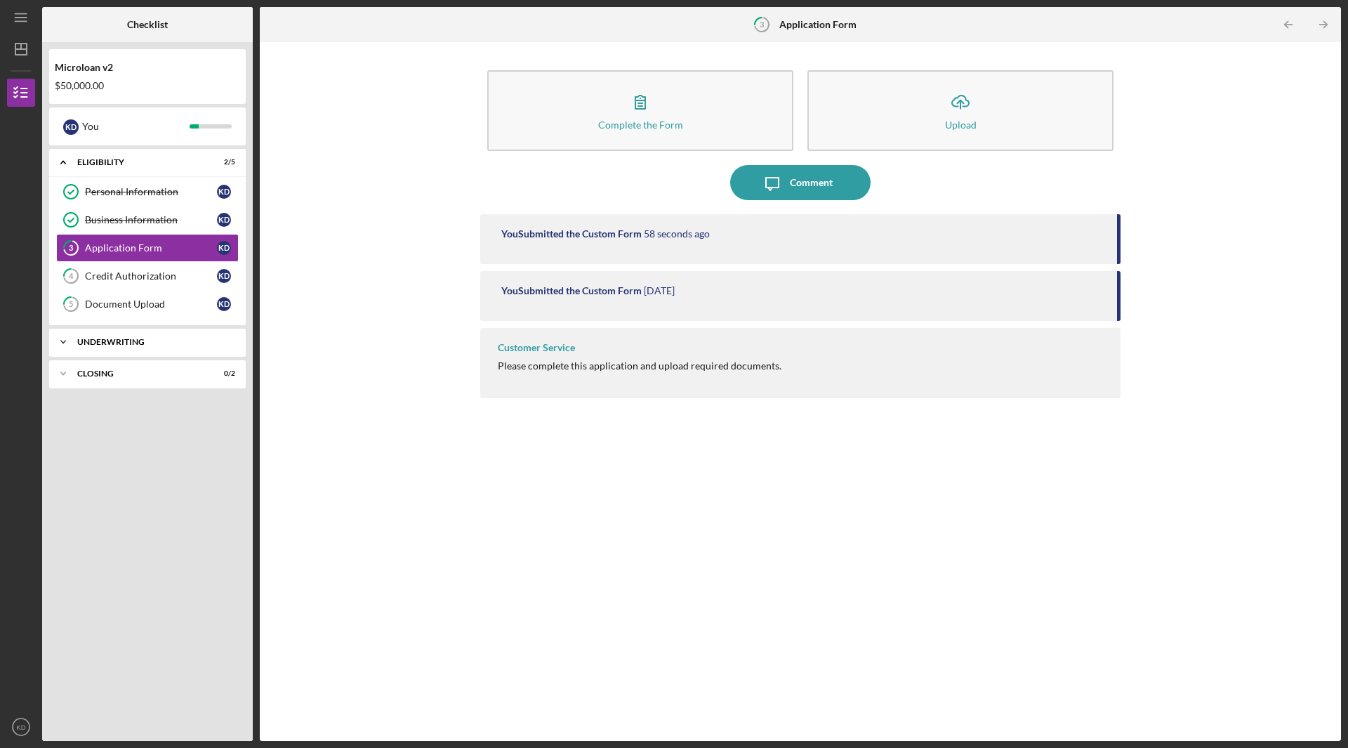
click at [112, 338] on div "Underwriting" at bounding box center [152, 342] width 151 height 8
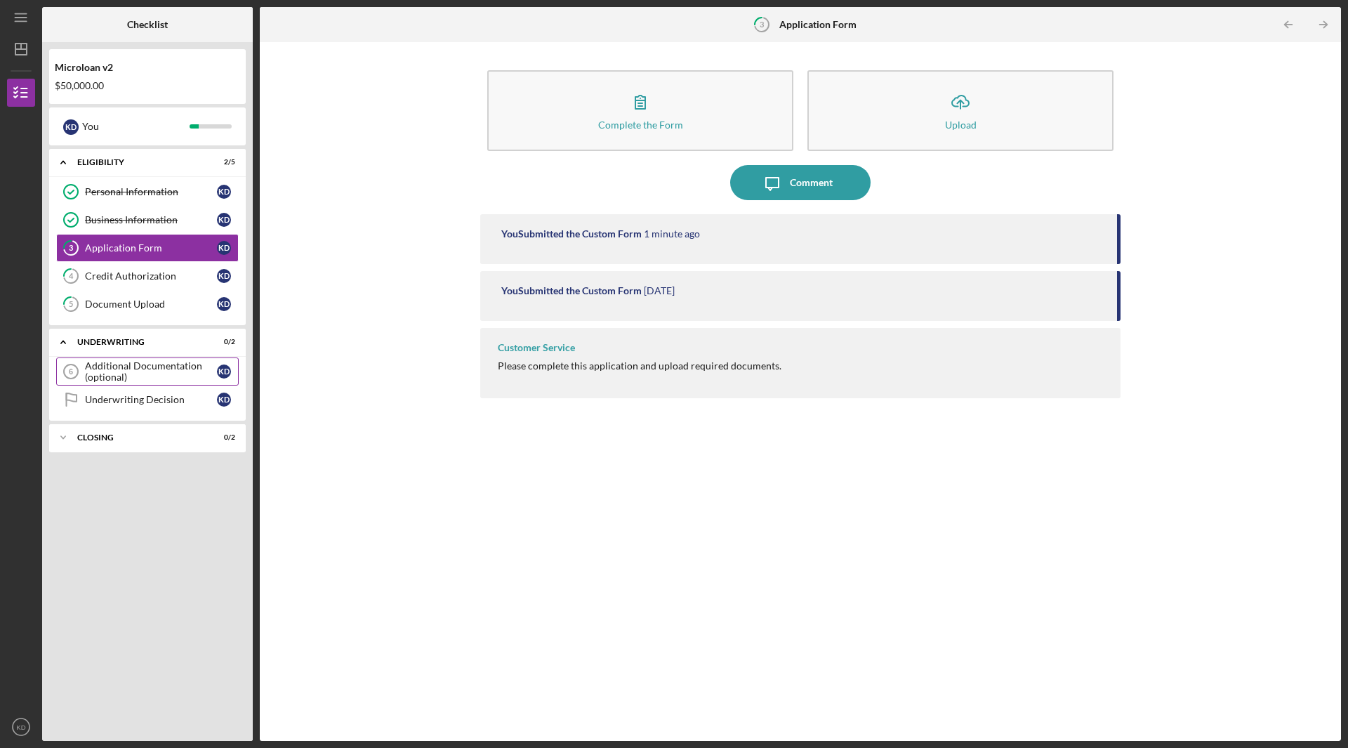
click at [119, 379] on div "Additional Documentation (optional)" at bounding box center [151, 371] width 132 height 22
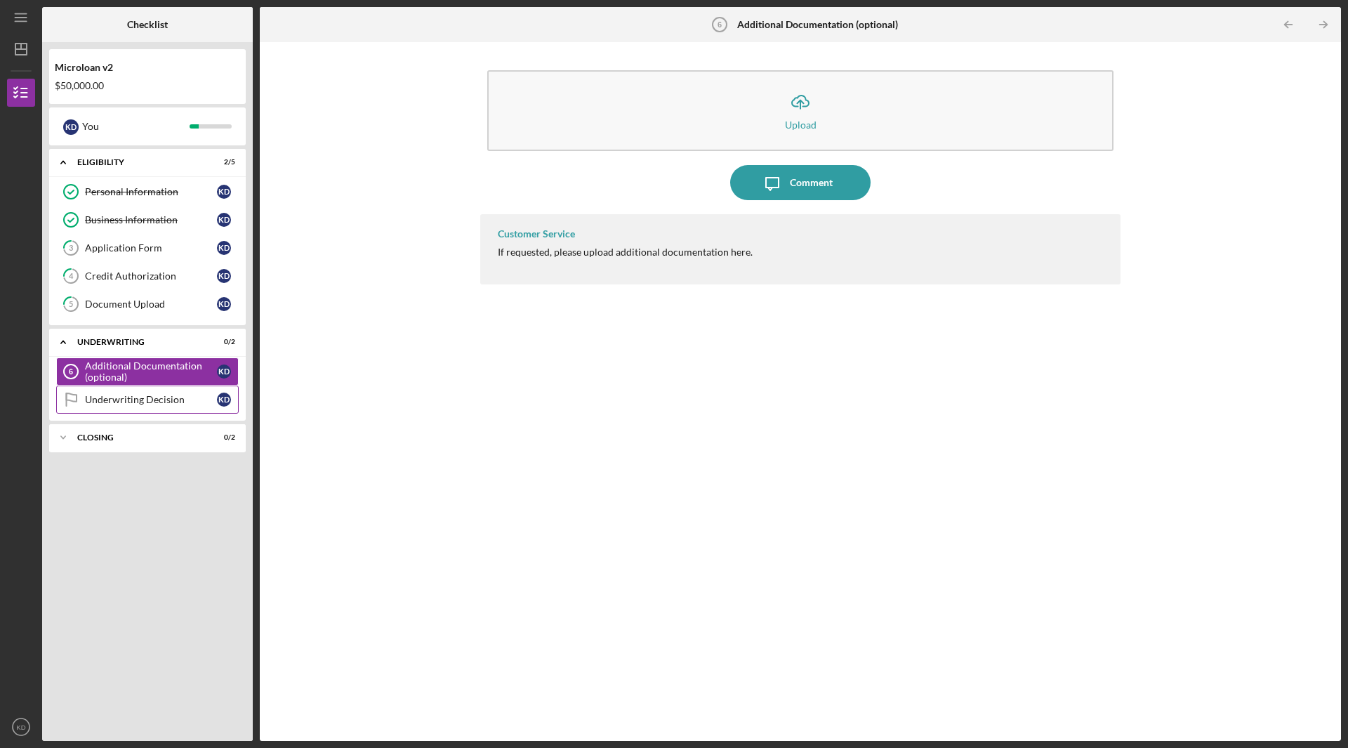
click at [112, 404] on div "Underwriting Decision" at bounding box center [151, 399] width 132 height 11
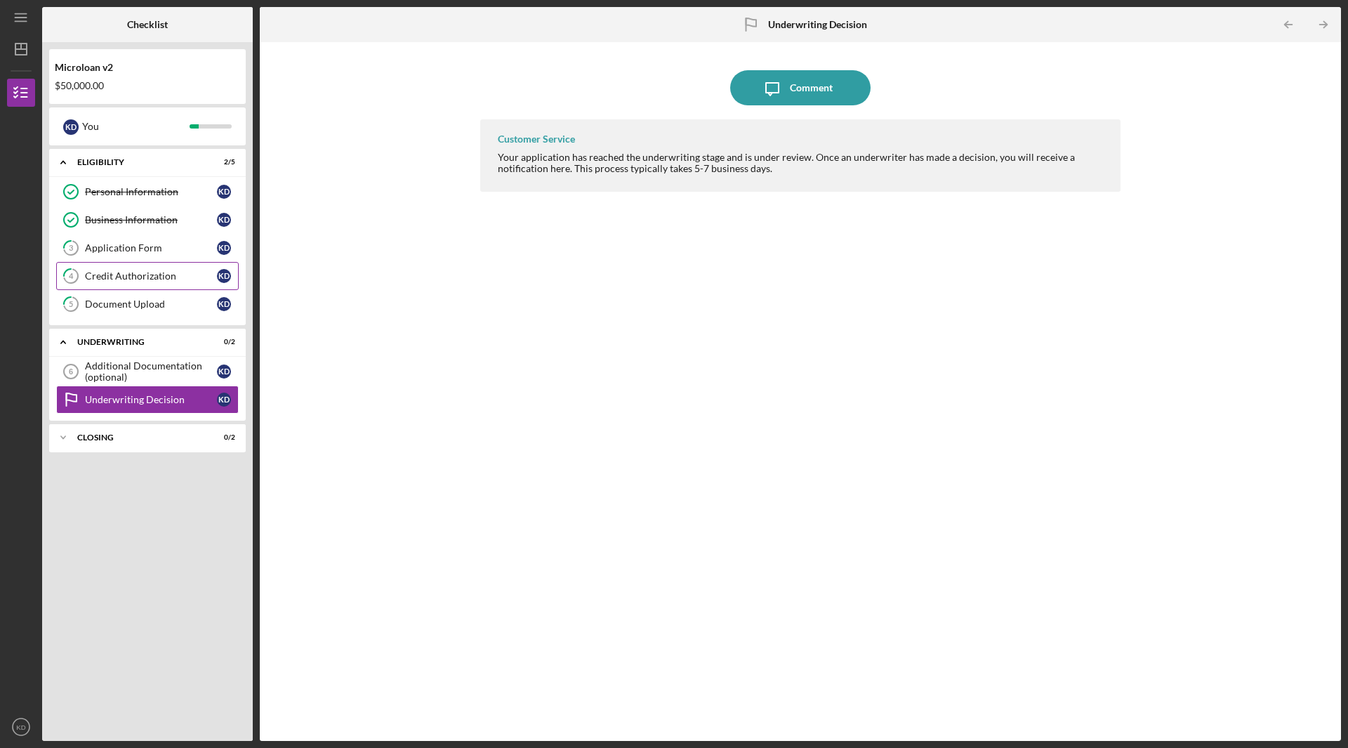
click at [112, 275] on div "Credit Authorization" at bounding box center [151, 275] width 132 height 11
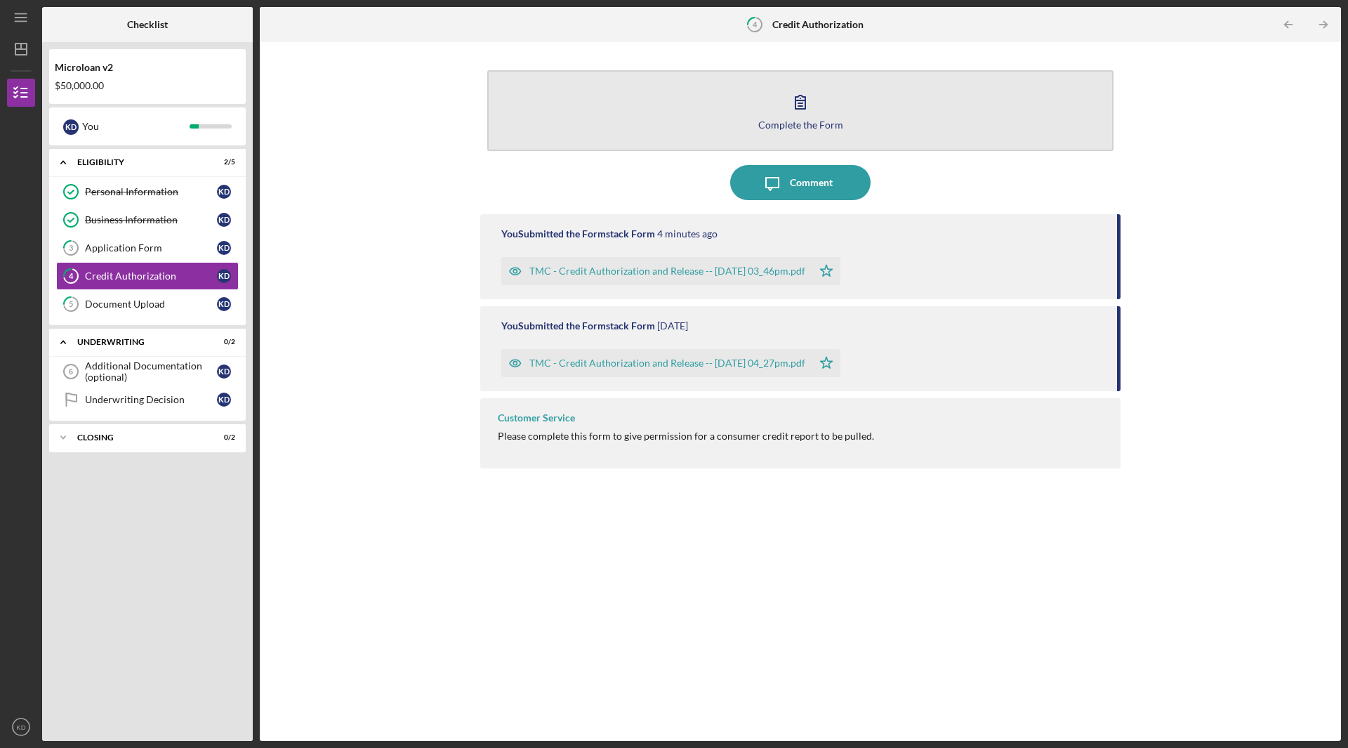
click at [810, 125] on div "Complete the Form" at bounding box center [800, 124] width 85 height 11
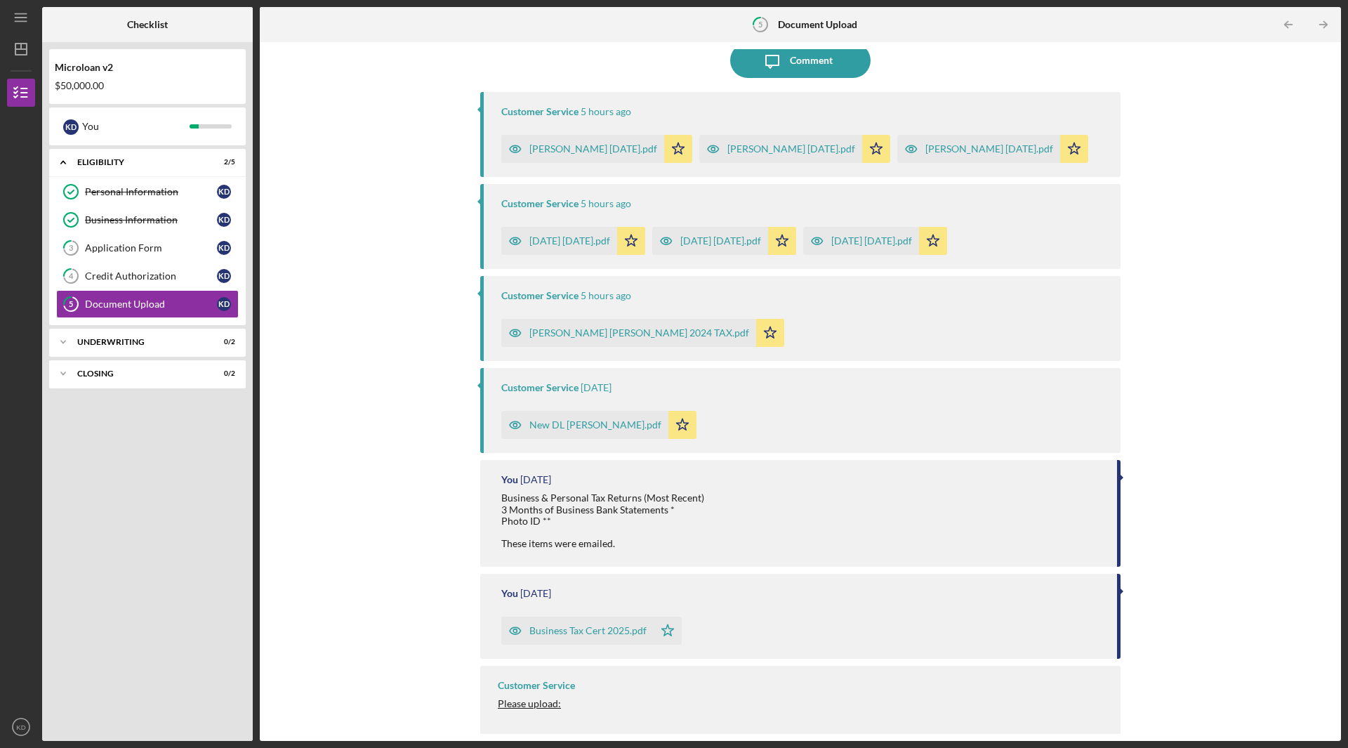
scroll to position [124, 0]
